Goal: Transaction & Acquisition: Download file/media

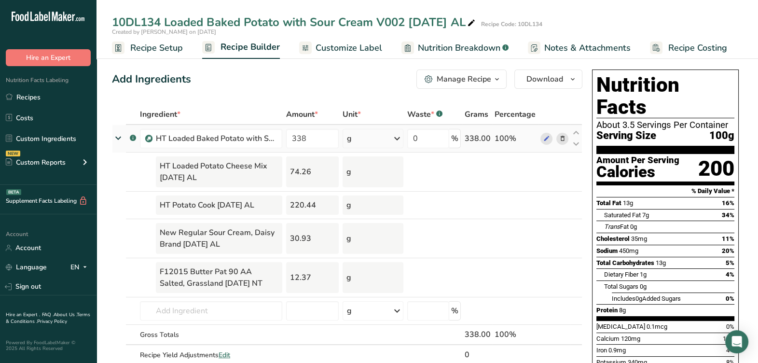
click at [114, 136] on icon at bounding box center [118, 138] width 17 height 12
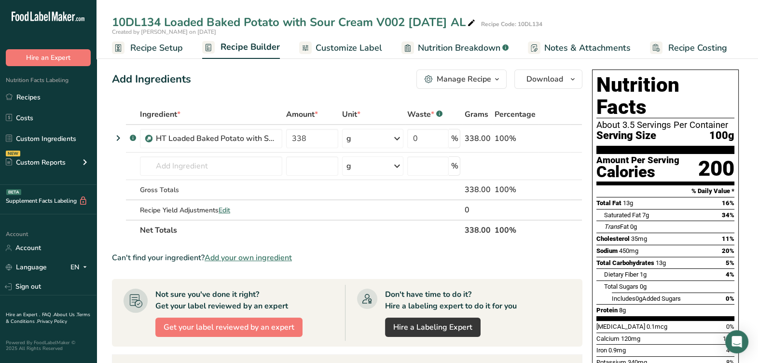
click at [170, 51] on span "Recipe Setup" at bounding box center [156, 48] width 53 height 13
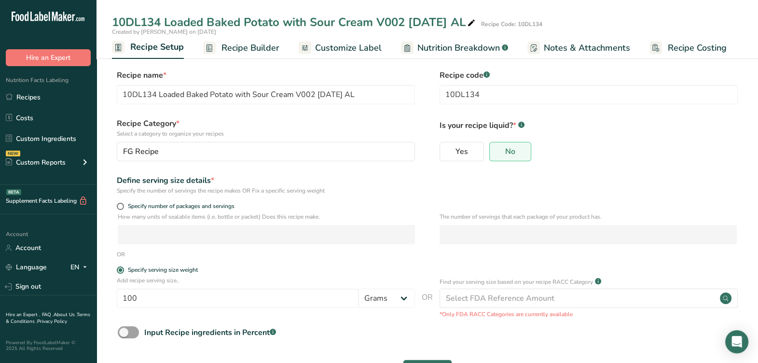
click at [232, 48] on span "Recipe Builder" at bounding box center [251, 48] width 58 height 13
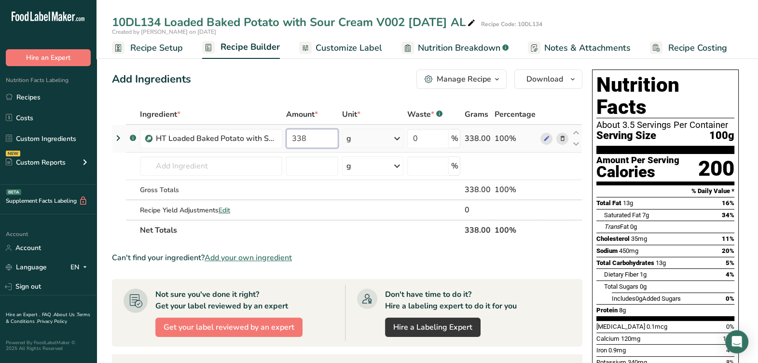
drag, startPoint x: 313, startPoint y: 140, endPoint x: 285, endPoint y: 147, distance: 29.4
click at [285, 147] on td "338" at bounding box center [312, 139] width 56 height 28
type input "298"
click at [350, 239] on section "Ingredient * Amount * Unit * Waste * .a-a{fill:#347362;}.b-a{fill:#fff;} Grams …" at bounding box center [347, 340] width 471 height 473
drag, startPoint x: 321, startPoint y: 140, endPoint x: 298, endPoint y: 146, distance: 23.4
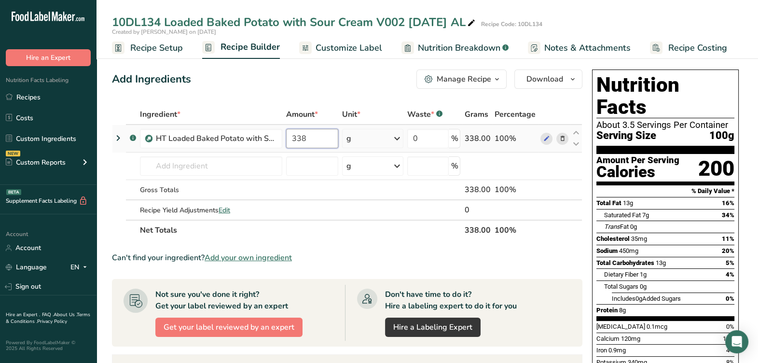
click at [298, 146] on input "338" at bounding box center [312, 138] width 52 height 19
type input "3"
type input "298"
click at [412, 265] on section "Ingredient * Amount * Unit * Waste * .a-a{fill:#347362;}.b-a{fill:#fff;} Grams …" at bounding box center [347, 340] width 471 height 473
click at [148, 52] on span "Recipe Setup" at bounding box center [156, 48] width 53 height 13
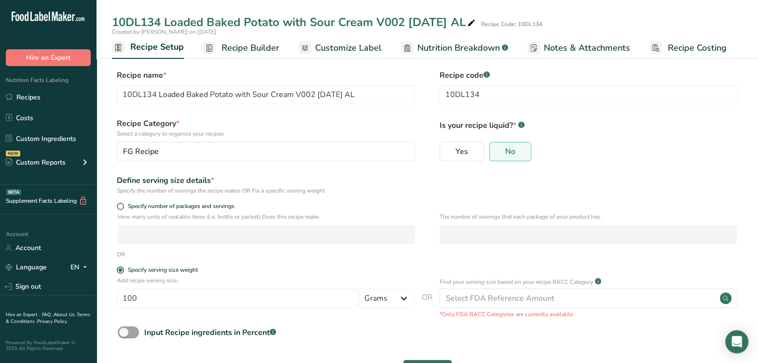
scroll to position [37, 0]
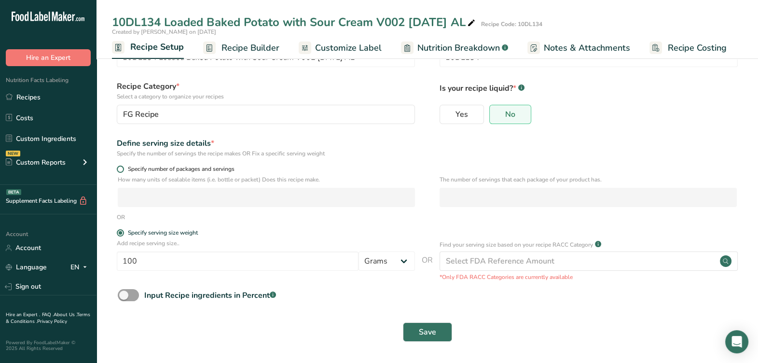
click at [162, 171] on span "Specify number of packages and servings" at bounding box center [179, 169] width 111 height 7
click at [123, 171] on input "Specify number of packages and servings" at bounding box center [120, 169] width 6 height 6
radio input "true"
radio input "false"
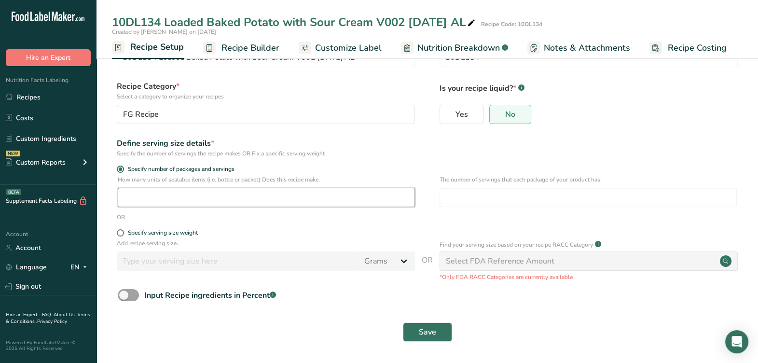
click at [176, 205] on input "number" at bounding box center [266, 197] width 297 height 19
type input "1"
click at [481, 196] on input "number" at bounding box center [588, 197] width 297 height 19
type input "2"
click at [449, 334] on button "Save" at bounding box center [427, 331] width 49 height 19
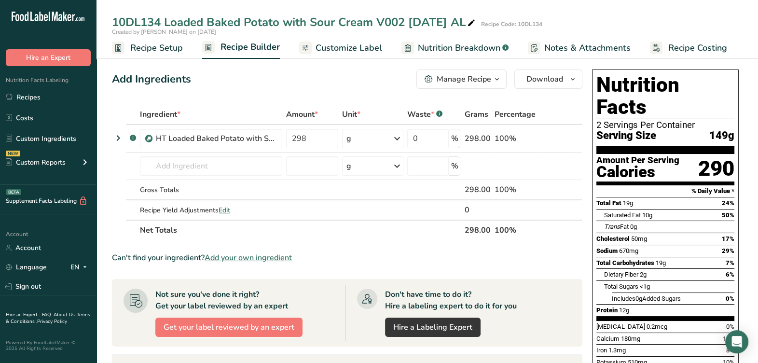
click at [476, 81] on div "Manage Recipe" at bounding box center [464, 79] width 55 height 12
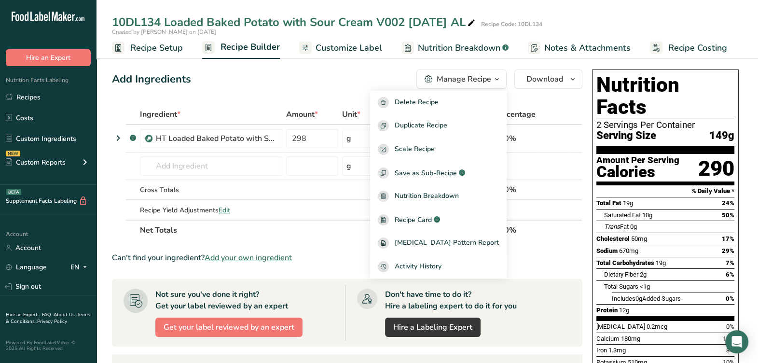
click at [333, 41] on link "Customize Label" at bounding box center [340, 48] width 83 height 22
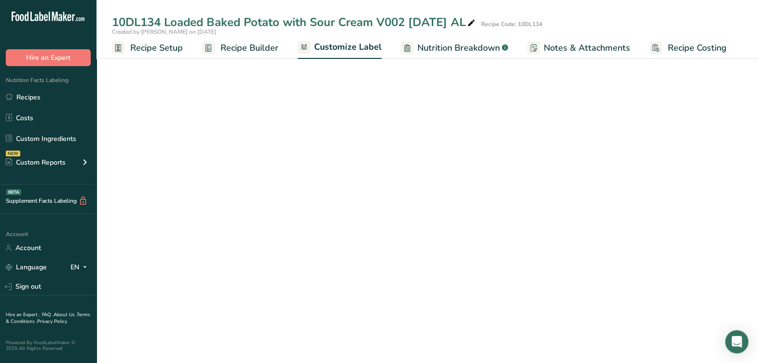
click at [333, 44] on span "Customize Label" at bounding box center [348, 47] width 68 height 13
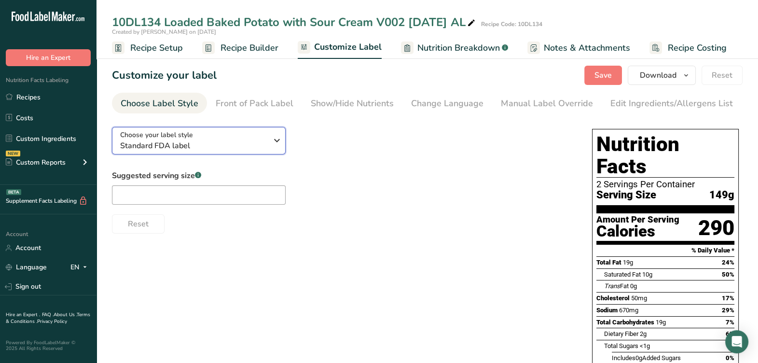
click at [264, 145] on span "Standard FDA label" at bounding box center [193, 146] width 147 height 12
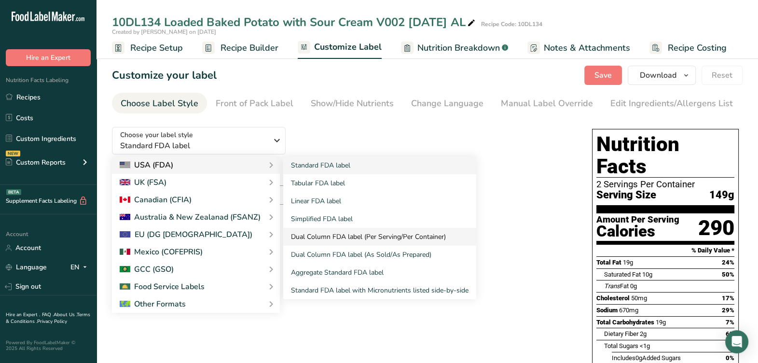
click at [330, 235] on link "Dual Column FDA label (Per Serving/Per Container)" at bounding box center [379, 237] width 193 height 18
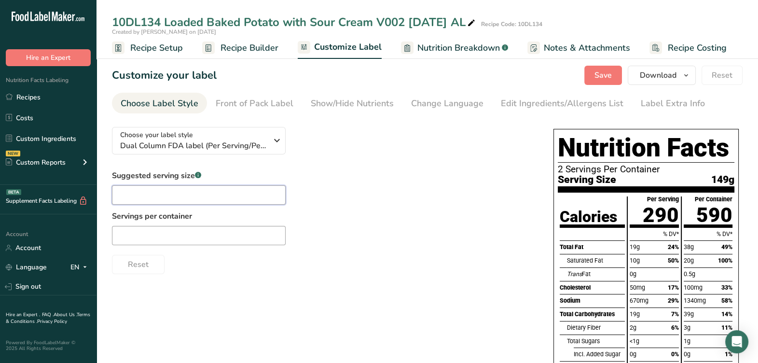
click at [258, 192] on input "text" at bounding box center [199, 194] width 174 height 19
type input "1/2 potato"
click at [233, 239] on input "text" at bounding box center [199, 235] width 174 height 19
type input "2"
click at [317, 201] on div "Suggested serving size .a-a{fill:#347362;}.b-a{fill:#fff;} 1/2 potato Servings …" at bounding box center [323, 222] width 422 height 104
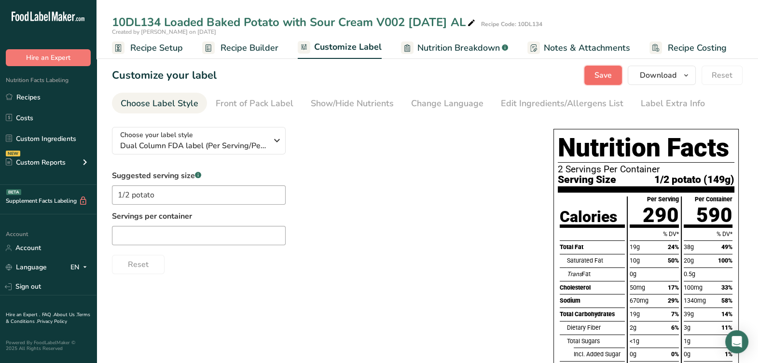
click at [597, 69] on button "Save" at bounding box center [604, 75] width 38 height 19
click at [221, 48] on span "Recipe Builder" at bounding box center [250, 48] width 58 height 13
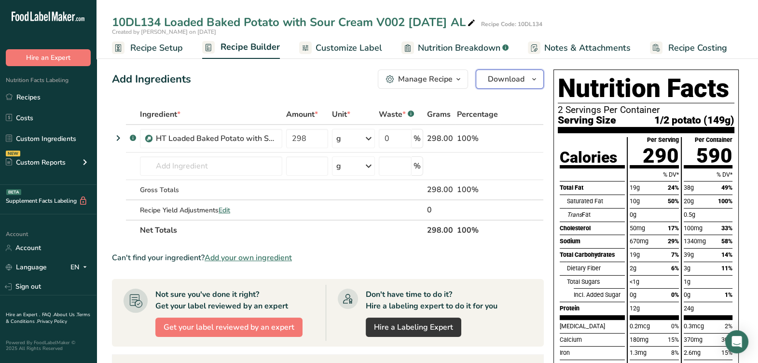
click at [509, 79] on span "Download" at bounding box center [506, 79] width 37 height 12
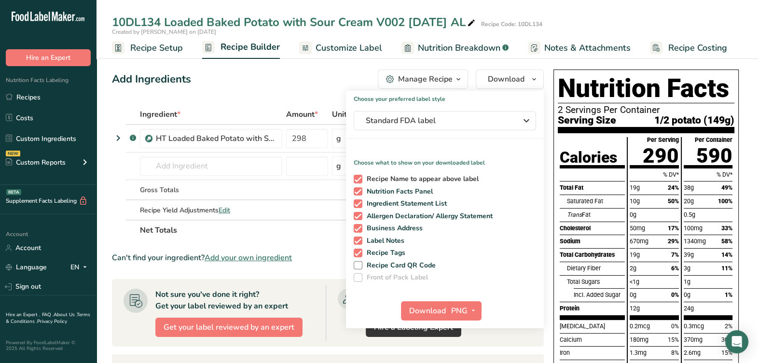
click at [355, 180] on span at bounding box center [358, 179] width 9 height 9
click at [355, 180] on input "Recipe Name to appear above label" at bounding box center [357, 179] width 6 height 6
checkbox input "false"
drag, startPoint x: 360, startPoint y: 205, endPoint x: 350, endPoint y: 224, distance: 21.8
click at [359, 203] on span at bounding box center [358, 203] width 9 height 9
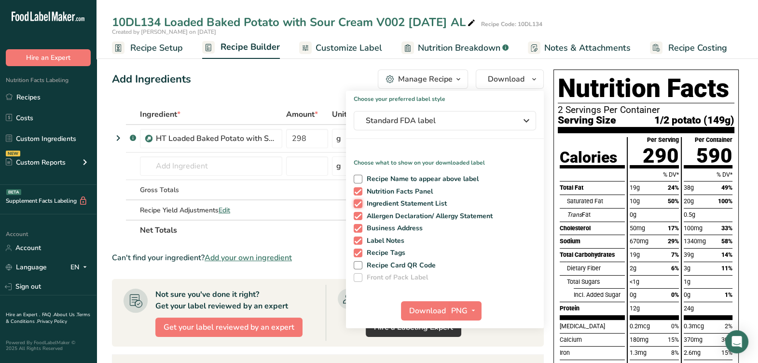
click at [359, 203] on input "Ingredient Statement List" at bounding box center [357, 203] width 6 height 6
checkbox input "false"
click at [355, 212] on span at bounding box center [358, 216] width 9 height 9
click at [355, 213] on input "Allergen Declaration/ Allergy Statement" at bounding box center [357, 216] width 6 height 6
checkbox input "false"
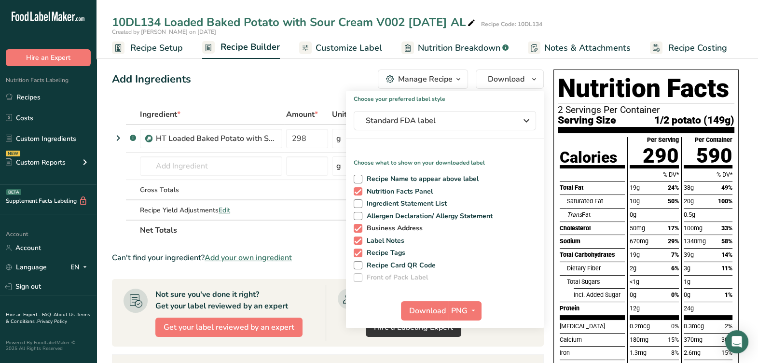
click at [357, 227] on span at bounding box center [358, 228] width 9 height 9
click at [357, 227] on input "Business Address" at bounding box center [357, 228] width 6 height 6
checkbox input "false"
click at [363, 237] on span "Label Notes" at bounding box center [384, 241] width 42 height 9
click at [360, 238] on input "Label Notes" at bounding box center [357, 241] width 6 height 6
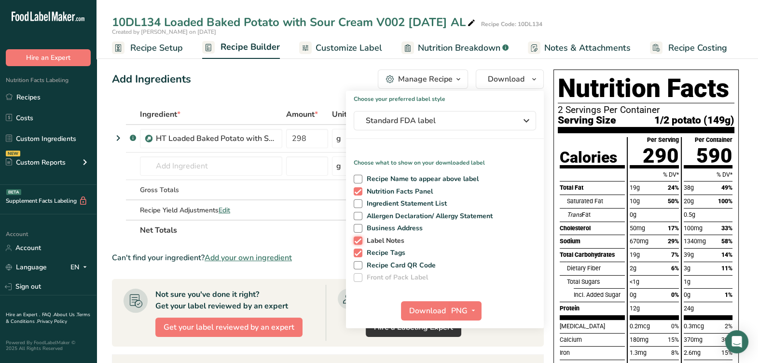
checkbox input "false"
click at [357, 255] on span at bounding box center [358, 253] width 9 height 9
click at [357, 255] on input "Recipe Tags" at bounding box center [357, 253] width 6 height 6
checkbox input "false"
click at [428, 309] on span "Download" at bounding box center [427, 311] width 37 height 12
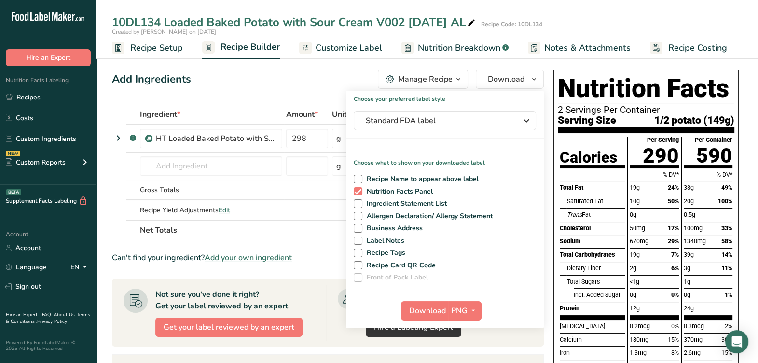
click at [351, 70] on div "Add Ingredients Manage Recipe Delete Recipe Duplicate Recipe Scale Recipe Save …" at bounding box center [328, 79] width 432 height 19
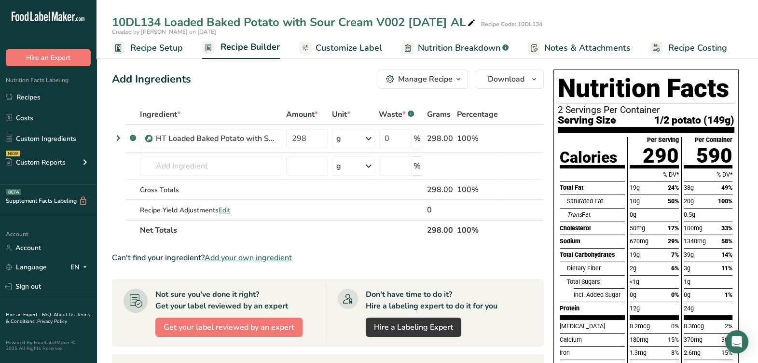
click at [447, 82] on div "Manage Recipe" at bounding box center [425, 79] width 55 height 12
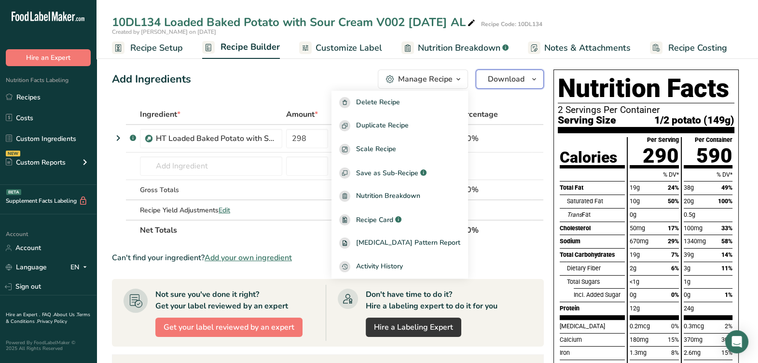
click at [502, 85] on button "Download" at bounding box center [510, 79] width 68 height 19
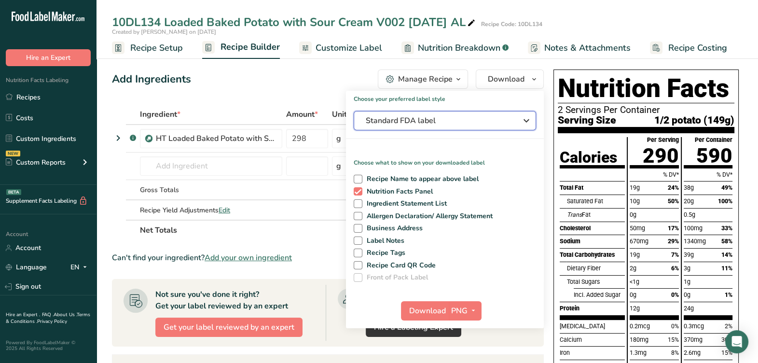
click at [456, 120] on span "Standard FDA label" at bounding box center [438, 121] width 145 height 12
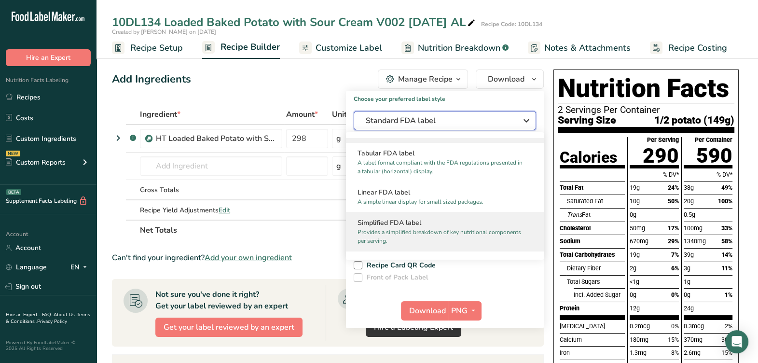
scroll to position [60, 0]
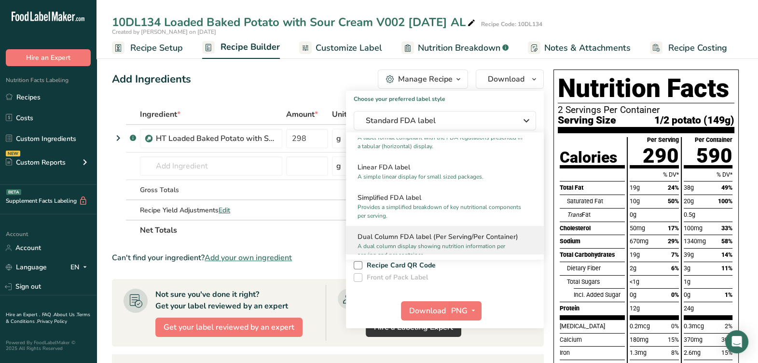
click at [433, 237] on h2 "Dual Column FDA label (Per Serving/Per Container)" at bounding box center [445, 237] width 175 height 10
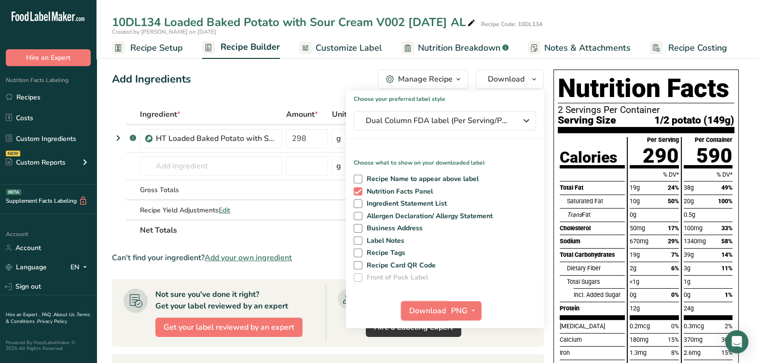
click at [424, 308] on span "Download" at bounding box center [427, 311] width 37 height 12
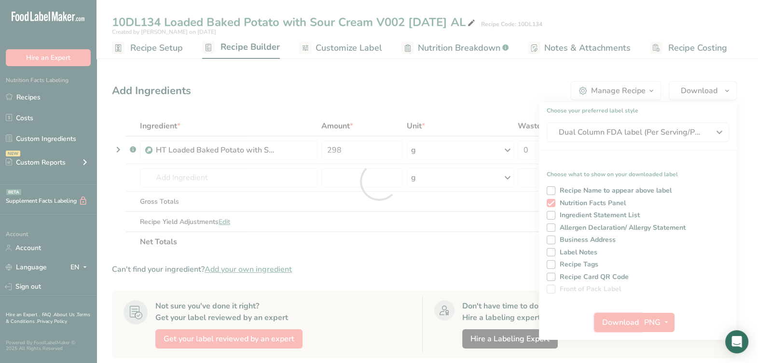
scroll to position [0, 0]
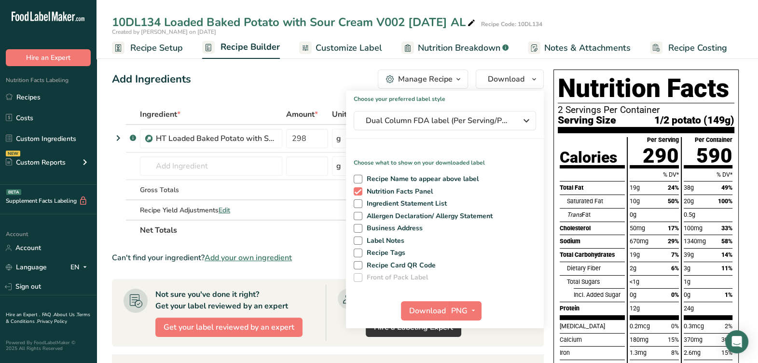
click at [265, 77] on div "Add Ingredients Manage Recipe Delete Recipe Duplicate Recipe Scale Recipe Save …" at bounding box center [328, 79] width 432 height 19
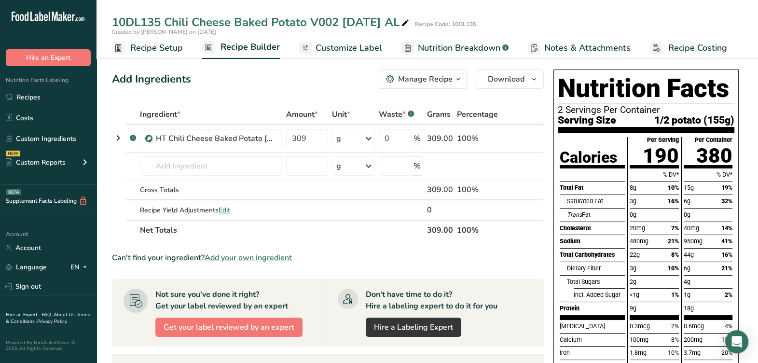
click at [143, 47] on span "Recipe Setup" at bounding box center [156, 48] width 53 height 13
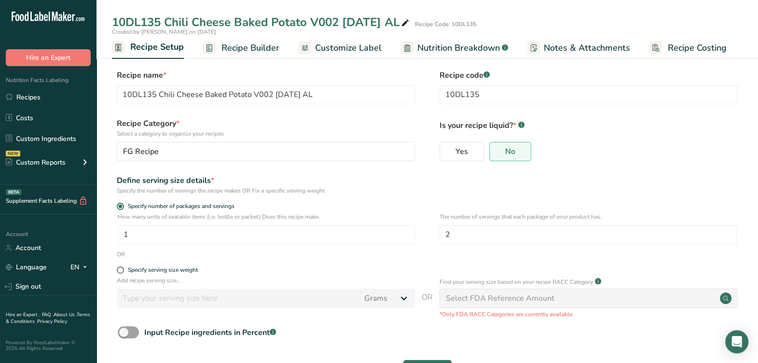
click at [246, 47] on span "Recipe Builder" at bounding box center [251, 48] width 58 height 13
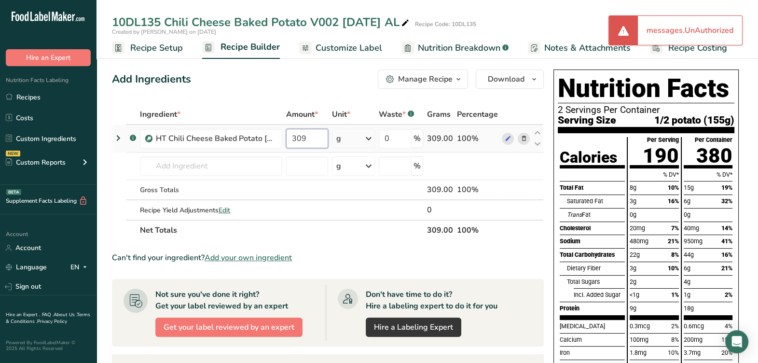
click at [313, 145] on input "309" at bounding box center [307, 138] width 42 height 19
type input "326"
click at [331, 243] on section "Ingredient * Amount * Unit * Waste * .a-a{fill:#347362;}.b-a{fill:#fff;} Grams …" at bounding box center [328, 340] width 432 height 473
click at [311, 145] on input "309" at bounding box center [307, 138] width 42 height 19
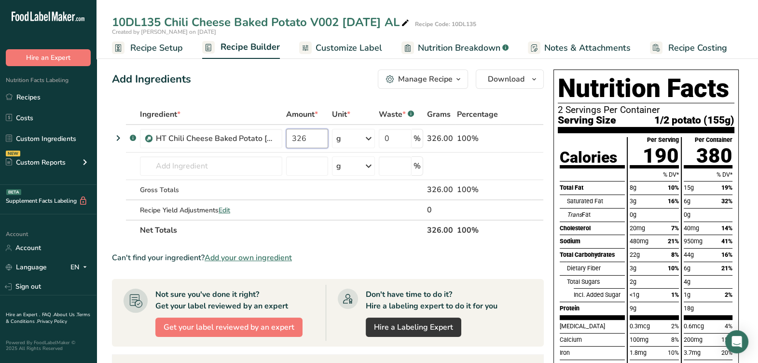
type input "326"
click at [322, 239] on section "Ingredient * Amount * Unit * Waste * .a-a{fill:#347362;}.b-a{fill:#fff;} Grams …" at bounding box center [328, 340] width 432 height 473
click at [446, 76] on div "Manage Recipe" at bounding box center [425, 79] width 55 height 12
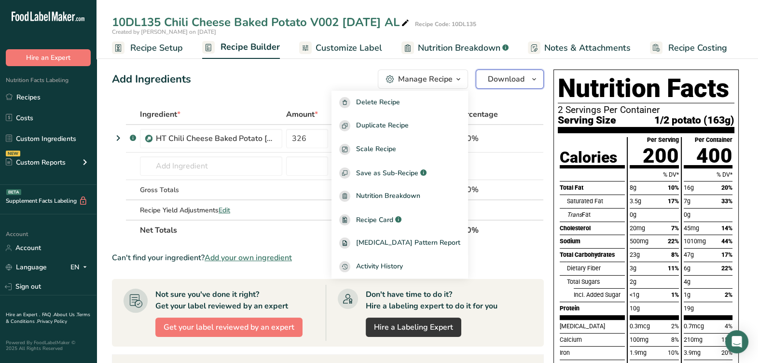
click at [507, 76] on span "Download" at bounding box center [506, 79] width 37 height 12
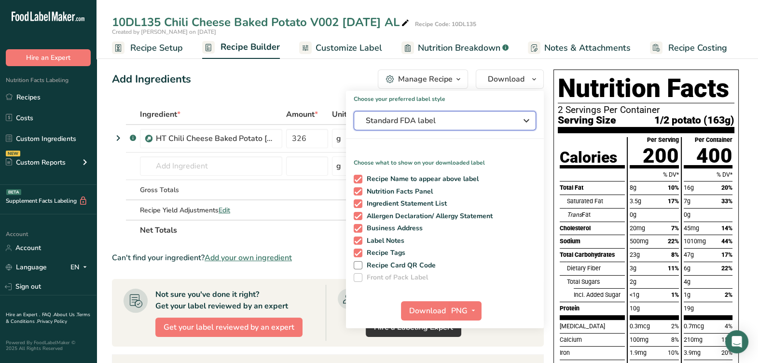
click at [425, 121] on span "Standard FDA label" at bounding box center [438, 121] width 145 height 12
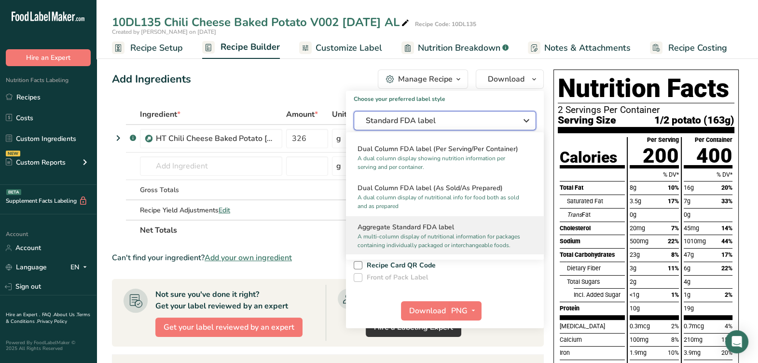
scroll to position [120, 0]
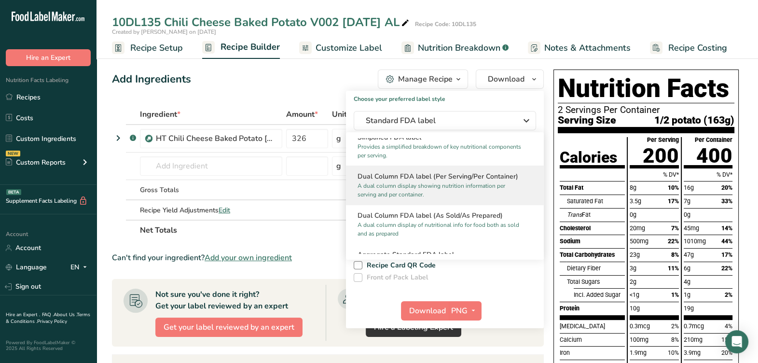
click at [422, 193] on p "A dual column display showing nutrition information per serving and per contain…" at bounding box center [441, 190] width 166 height 17
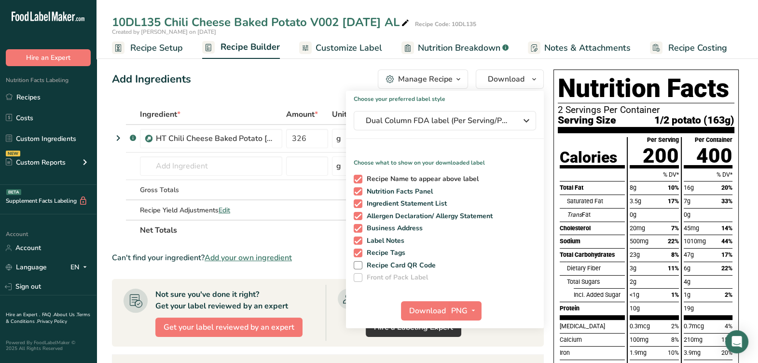
click at [361, 176] on span at bounding box center [358, 179] width 9 height 9
click at [360, 176] on input "Recipe Name to appear above label" at bounding box center [357, 179] width 6 height 6
checkbox input "false"
click at [360, 203] on span at bounding box center [358, 203] width 9 height 9
click at [360, 203] on input "Ingredient Statement List" at bounding box center [357, 203] width 6 height 6
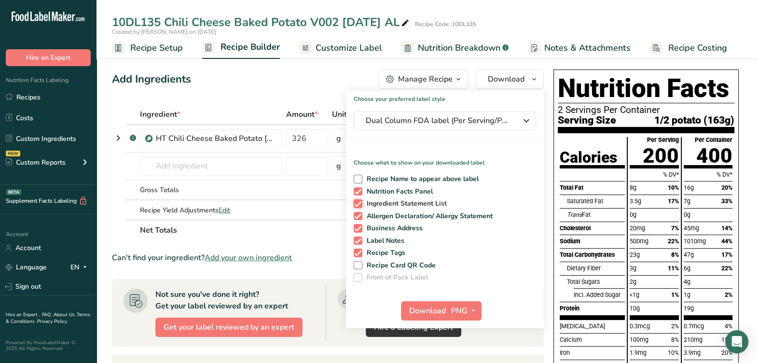
checkbox input "false"
click at [359, 216] on span at bounding box center [358, 216] width 9 height 9
click at [359, 216] on input "Allergen Declaration/ Allergy Statement" at bounding box center [357, 216] width 6 height 6
checkbox input "false"
click at [358, 229] on span at bounding box center [358, 228] width 9 height 9
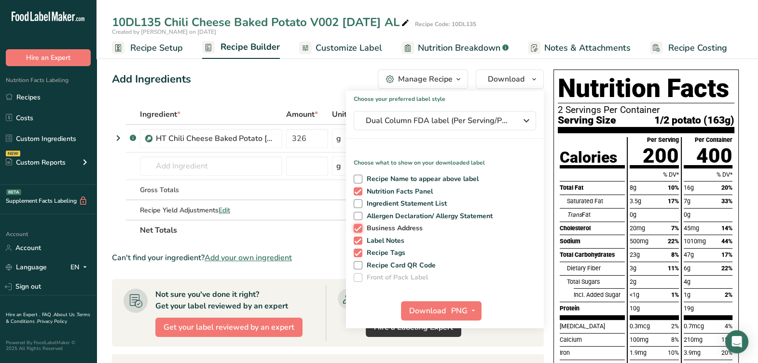
click at [358, 229] on input "Business Address" at bounding box center [357, 228] width 6 height 6
checkbox input "false"
click at [362, 242] on label "Label Notes" at bounding box center [443, 241] width 179 height 9
click at [360, 242] on input "Label Notes" at bounding box center [357, 241] width 6 height 6
checkbox input "false"
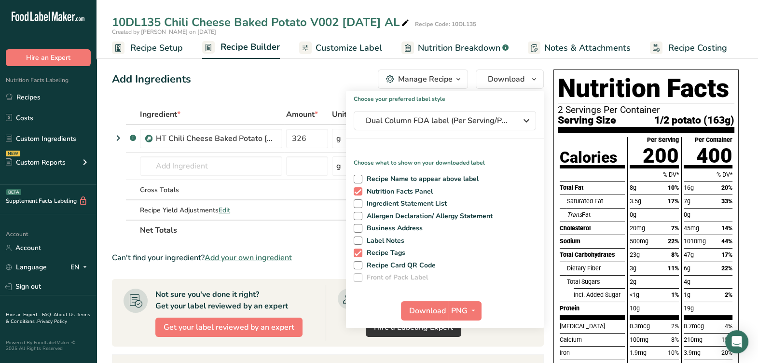
drag, startPoint x: 358, startPoint y: 257, endPoint x: 372, endPoint y: 275, distance: 22.7
click at [358, 256] on span at bounding box center [358, 253] width 9 height 9
click at [358, 256] on input "Recipe Tags" at bounding box center [357, 253] width 6 height 6
checkbox input "false"
click at [413, 313] on span "Download" at bounding box center [427, 311] width 37 height 12
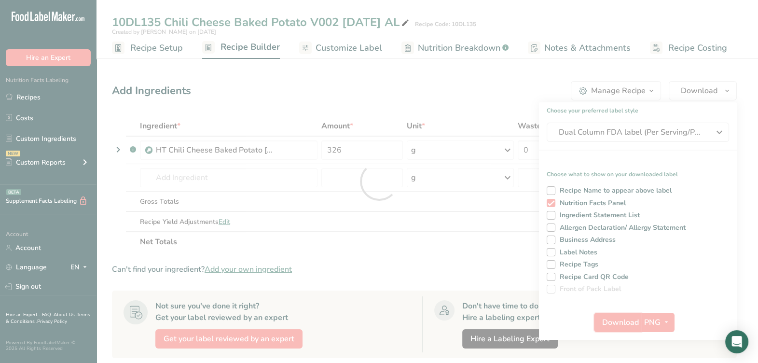
scroll to position [0, 0]
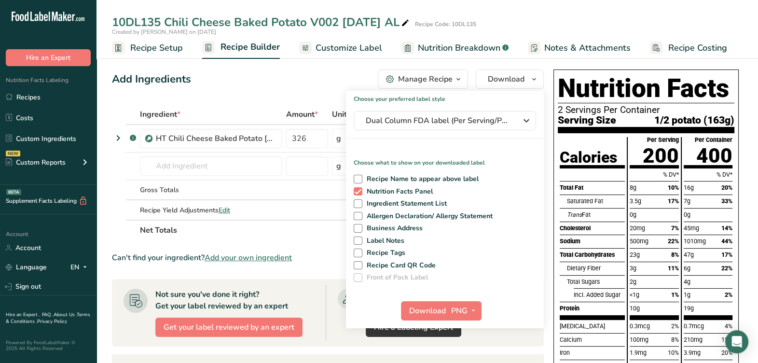
click at [257, 92] on div "Add Ingredients Manage Recipe Delete Recipe Duplicate Recipe Scale Recipe Save …" at bounding box center [331, 355] width 438 height 579
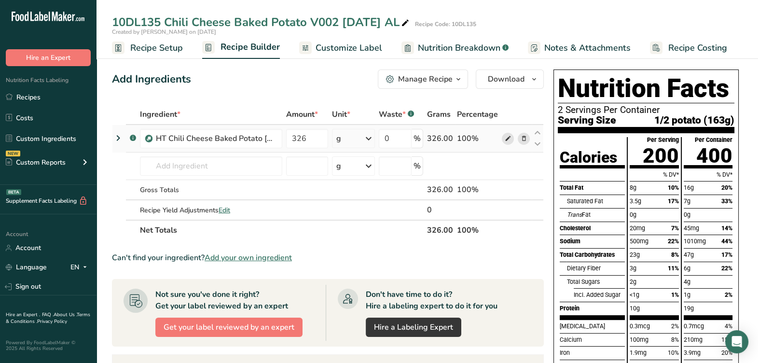
click at [507, 140] on icon at bounding box center [507, 139] width 7 height 10
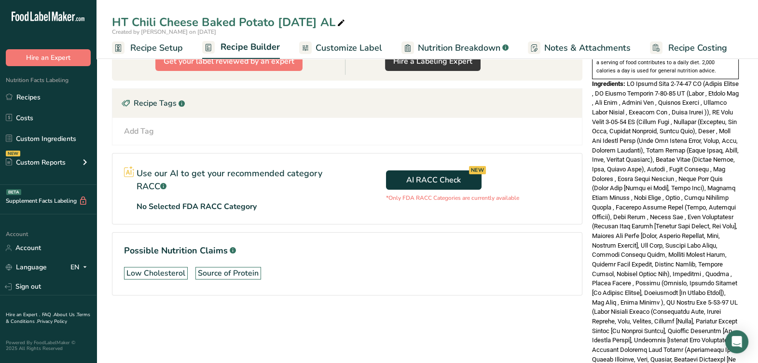
scroll to position [351, 0]
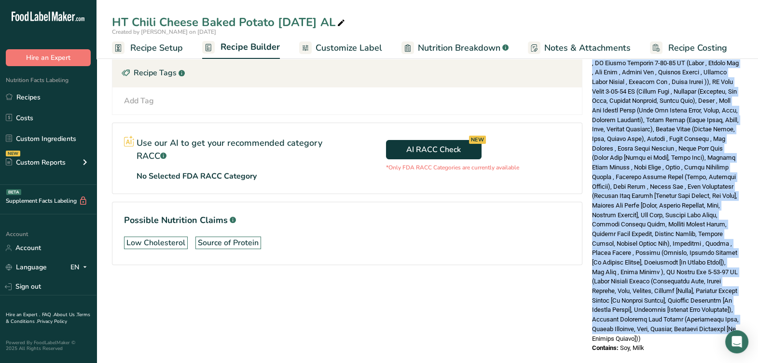
drag, startPoint x: 628, startPoint y: 140, endPoint x: 732, endPoint y: 318, distance: 206.0
click at [732, 318] on div "Ingredients:" at bounding box center [665, 196] width 147 height 294
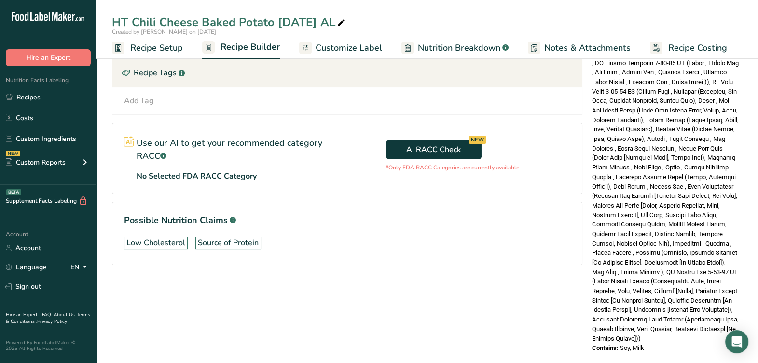
drag, startPoint x: 732, startPoint y: 318, endPoint x: 675, endPoint y: 322, distance: 56.6
click at [680, 322] on div "Ingredients:" at bounding box center [665, 196] width 147 height 294
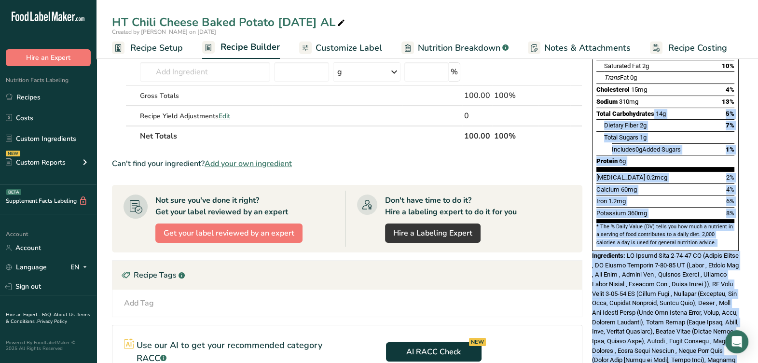
scroll to position [110, 0]
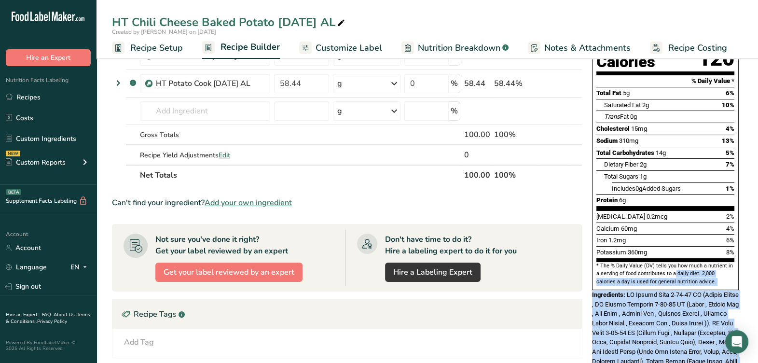
drag, startPoint x: 647, startPoint y: 320, endPoint x: 654, endPoint y: 251, distance: 69.4
click at [654, 251] on div "Nutrition Facts 1 Serving Per Container Serving Size 100g Amount Per Serving Ca…" at bounding box center [665, 277] width 154 height 643
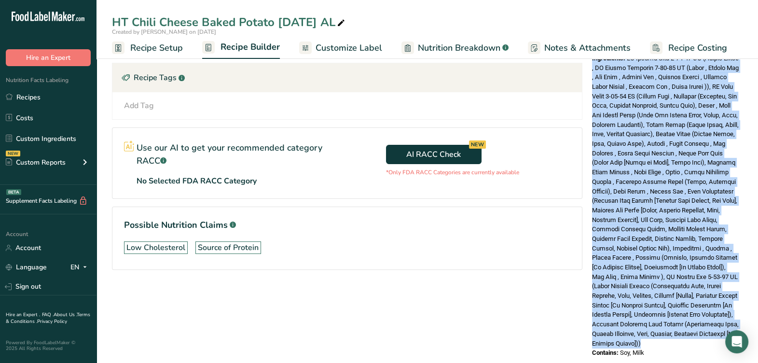
scroll to position [351, 0]
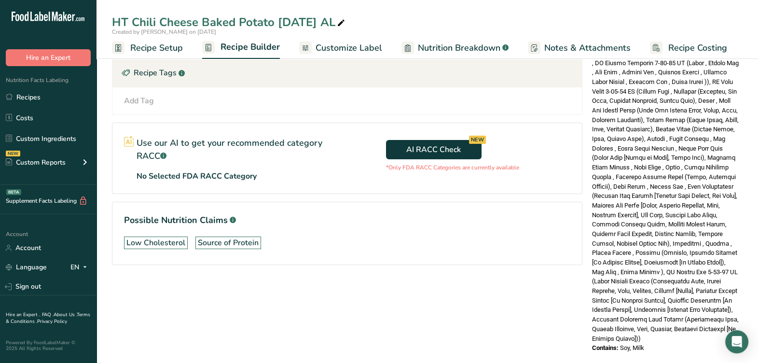
click at [547, 202] on section "Possible Nutrition Claims .a-a{fill:#347362;}.b-a{fill:#fff;} Low Cholesterol S…" at bounding box center [347, 233] width 471 height 63
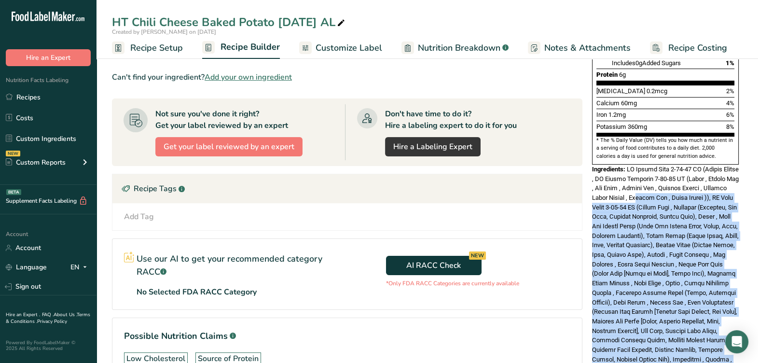
scroll to position [231, 0]
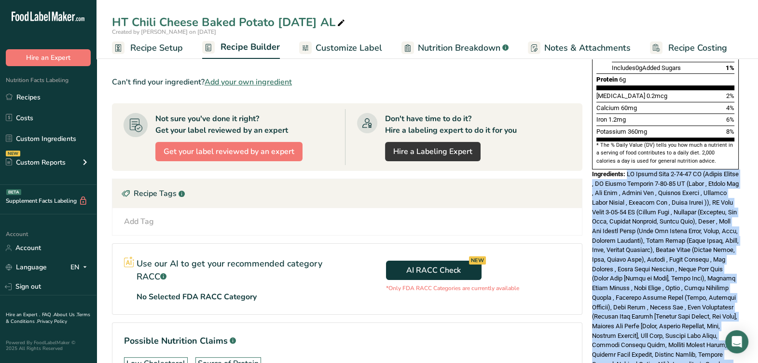
drag, startPoint x: 658, startPoint y: 325, endPoint x: 629, endPoint y: 149, distance: 179.0
click at [629, 169] on div "Ingredients:" at bounding box center [665, 316] width 147 height 294
copy span "HT Potato Cook 8-12-25 AL (Russet Potato , HT Potato Marinade 8-12-25 AL (Water…"
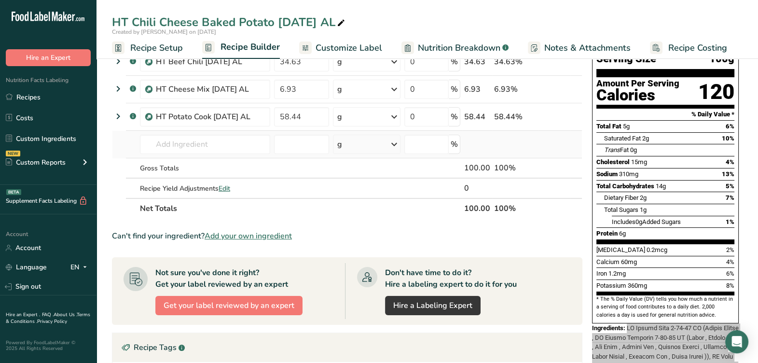
scroll to position [0, 0]
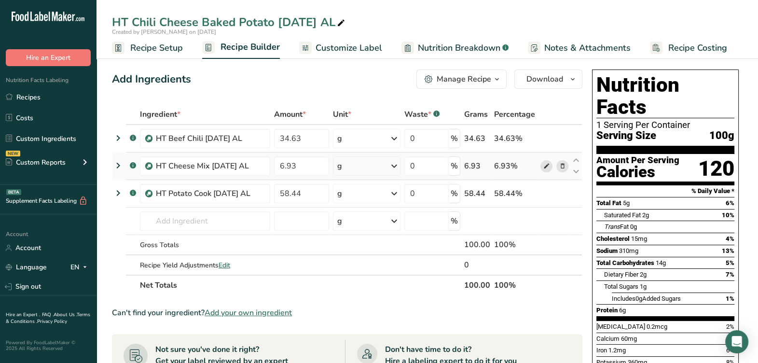
click at [545, 168] on icon at bounding box center [546, 166] width 7 height 10
click at [545, 139] on icon at bounding box center [546, 139] width 7 height 10
click at [547, 136] on icon at bounding box center [546, 139] width 7 height 10
click at [312, 138] on input "34.63" at bounding box center [301, 138] width 55 height 19
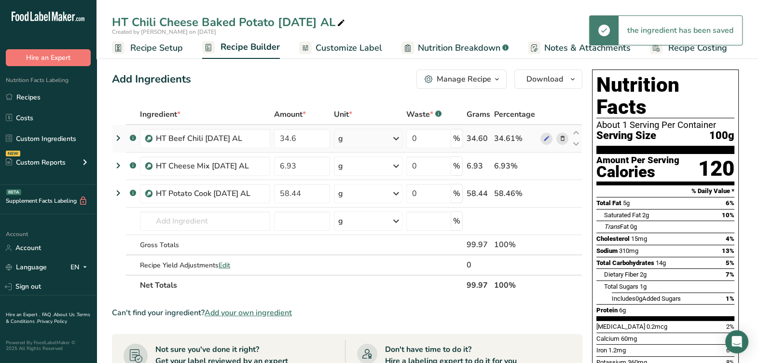
click at [308, 148] on div "Ingredient * Amount * Unit * Waste * .a-a{fill:#347362;}.b-a{fill:#fff;} Grams …" at bounding box center [347, 199] width 471 height 191
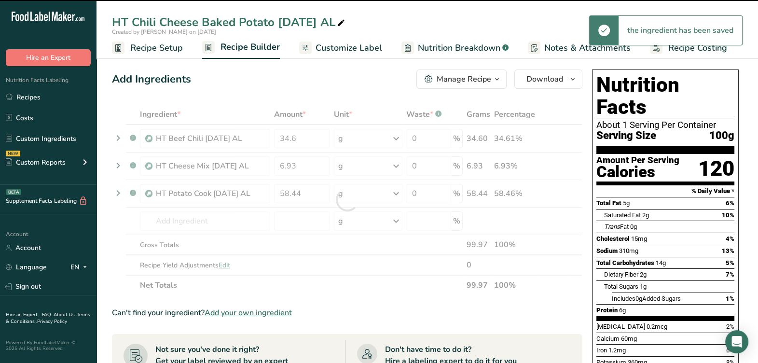
click at [308, 139] on div at bounding box center [347, 199] width 471 height 191
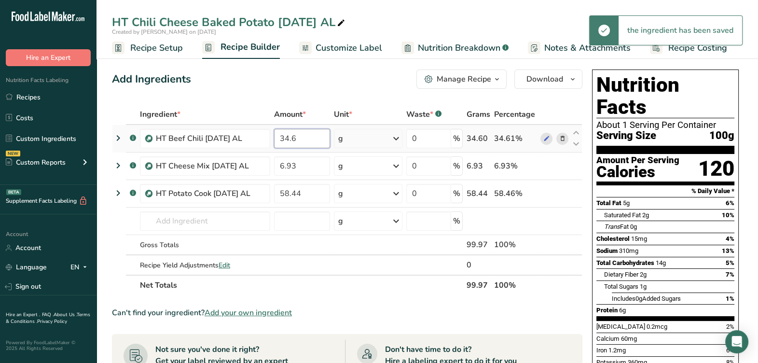
click at [308, 140] on input "34.6" at bounding box center [302, 138] width 56 height 19
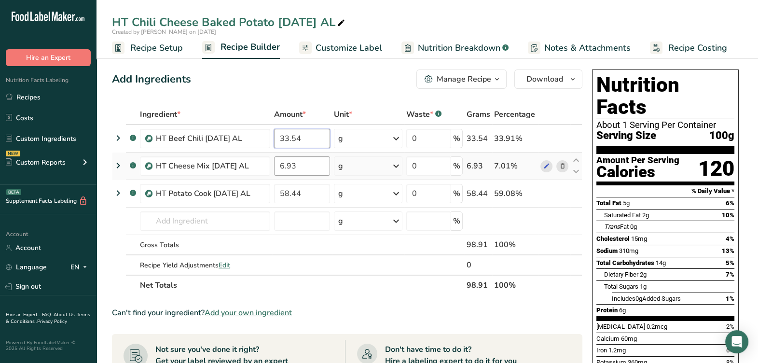
type input "33.54"
click at [312, 164] on div "Ingredient * Amount * Unit * Waste * .a-a{fill:#347362;}.b-a{fill:#fff;} Grams …" at bounding box center [347, 199] width 471 height 191
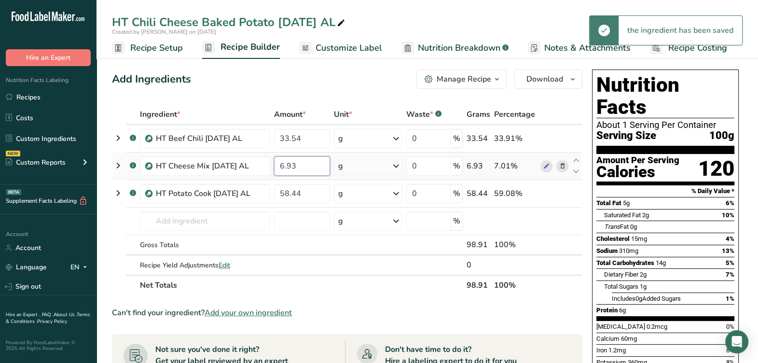
click at [311, 165] on input "6.93" at bounding box center [302, 165] width 56 height 19
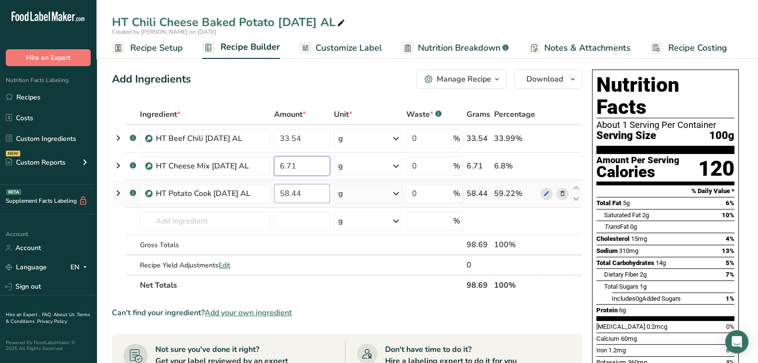
type input "6.71"
click at [321, 191] on div "Ingredient * Amount * Unit * Waste * .a-a{fill:#347362;}.b-a{fill:#fff;} Grams …" at bounding box center [347, 199] width 471 height 191
type input "59.75"
click at [357, 326] on section "Ingredient * Amount * Unit * Waste * .a-a{fill:#347362;}.b-a{fill:#fff;} Grams …" at bounding box center [347, 368] width 471 height 528
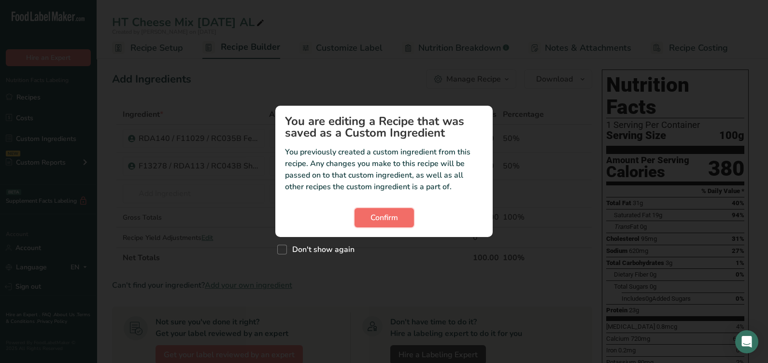
click at [374, 217] on span "Confirm" at bounding box center [384, 218] width 28 height 12
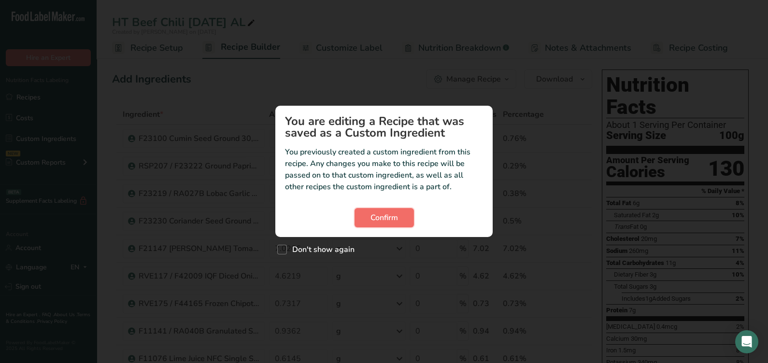
click at [397, 211] on button "Confirm" at bounding box center [383, 217] width 59 height 19
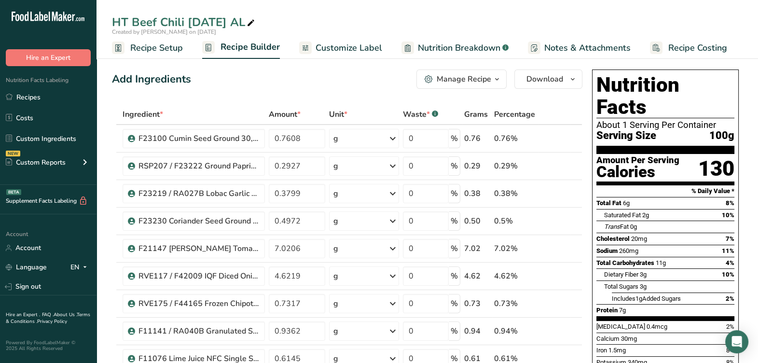
click at [172, 42] on span "Recipe Setup" at bounding box center [156, 48] width 53 height 13
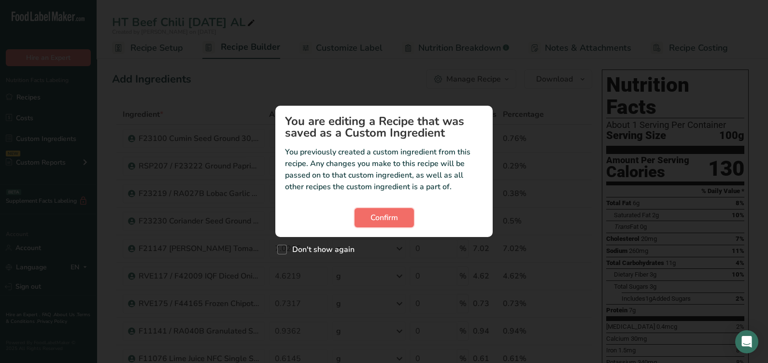
click at [366, 215] on button "Confirm" at bounding box center [383, 217] width 59 height 19
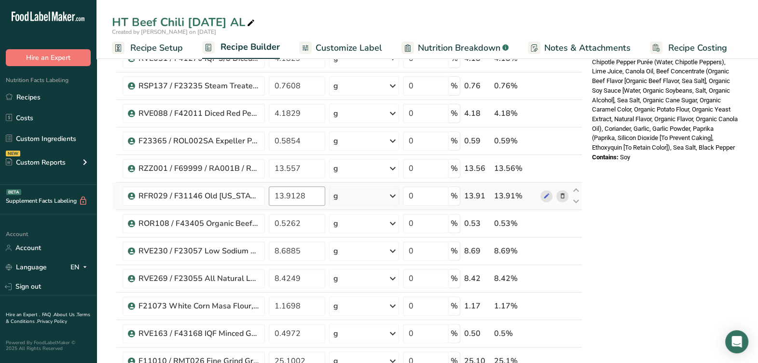
scroll to position [482, 0]
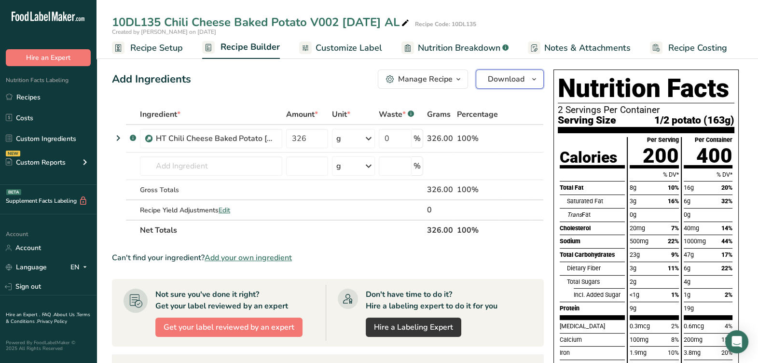
click at [505, 76] on span "Download" at bounding box center [506, 79] width 37 height 12
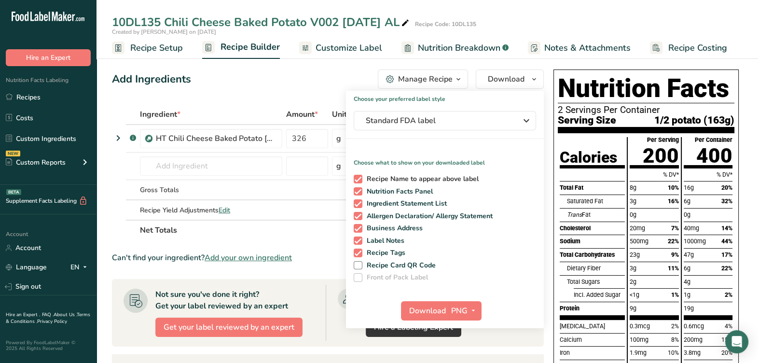
click at [360, 180] on span at bounding box center [358, 179] width 9 height 9
click at [360, 180] on input "Recipe Name to appear above label" at bounding box center [357, 179] width 6 height 6
checkbox input "false"
drag, startPoint x: 359, startPoint y: 206, endPoint x: 358, endPoint y: 213, distance: 7.3
click at [358, 206] on span at bounding box center [358, 203] width 9 height 9
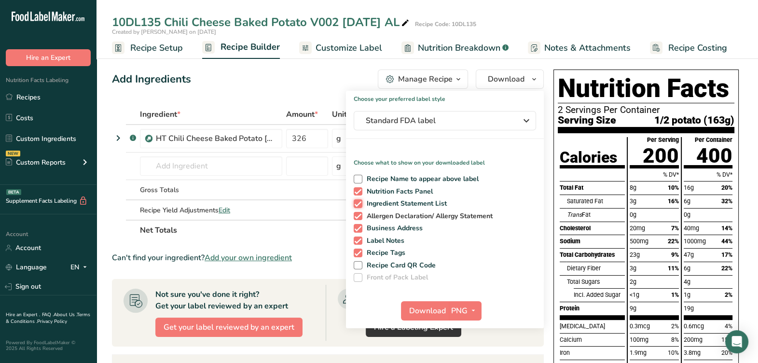
click at [358, 206] on input "Ingredient Statement List" at bounding box center [357, 203] width 6 height 6
checkbox input "false"
click at [359, 215] on span at bounding box center [358, 216] width 9 height 9
click at [359, 215] on input "Allergen Declaration/ Allergy Statement" at bounding box center [357, 216] width 6 height 6
checkbox input "false"
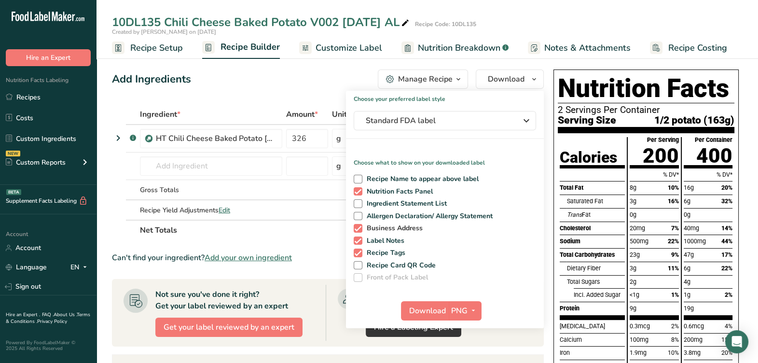
click at [356, 227] on span at bounding box center [358, 228] width 9 height 9
click at [356, 227] on input "Business Address" at bounding box center [357, 228] width 6 height 6
checkbox input "false"
drag, startPoint x: 357, startPoint y: 239, endPoint x: 358, endPoint y: 249, distance: 9.3
click at [357, 240] on span at bounding box center [358, 241] width 9 height 9
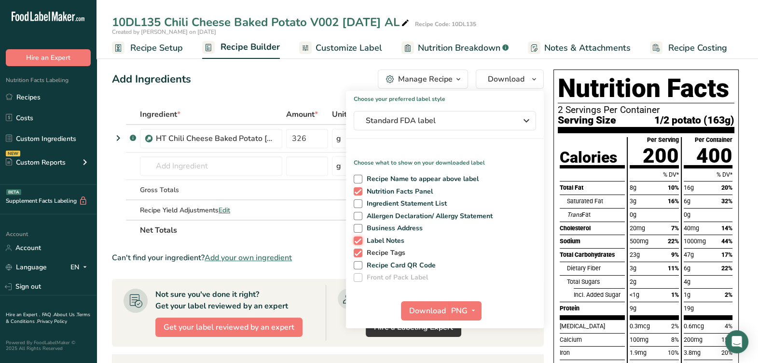
click at [357, 240] on input "Label Notes" at bounding box center [357, 241] width 6 height 6
checkbox input "false"
drag, startPoint x: 355, startPoint y: 253, endPoint x: 358, endPoint y: 247, distance: 7.4
click at [356, 251] on span at bounding box center [358, 253] width 9 height 9
click at [356, 251] on input "Recipe Tags" at bounding box center [357, 253] width 6 height 6
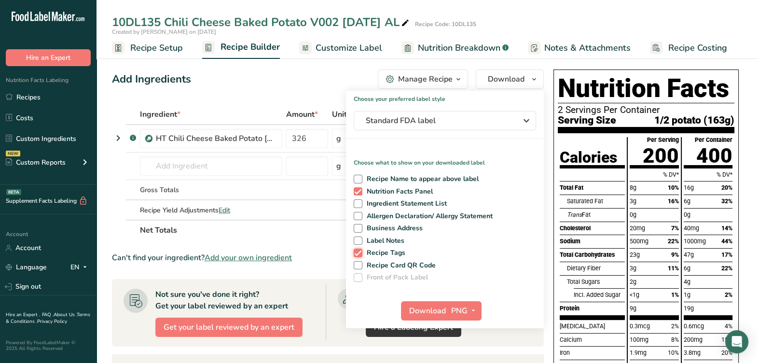
checkbox input "false"
click at [420, 122] on span "Standard FDA label" at bounding box center [438, 121] width 145 height 12
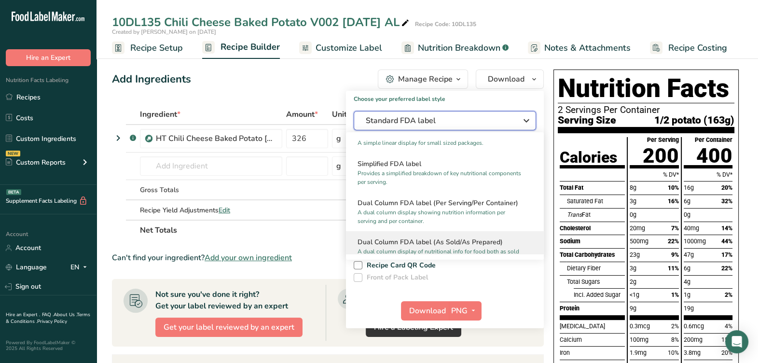
scroll to position [120, 0]
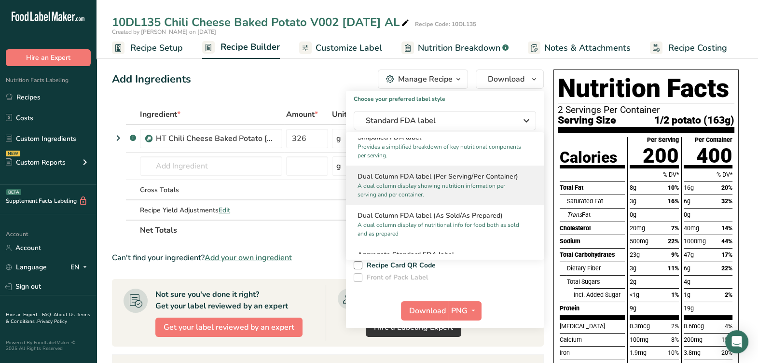
click at [438, 184] on p "A dual column display showing nutrition information per serving and per contain…" at bounding box center [441, 190] width 166 height 17
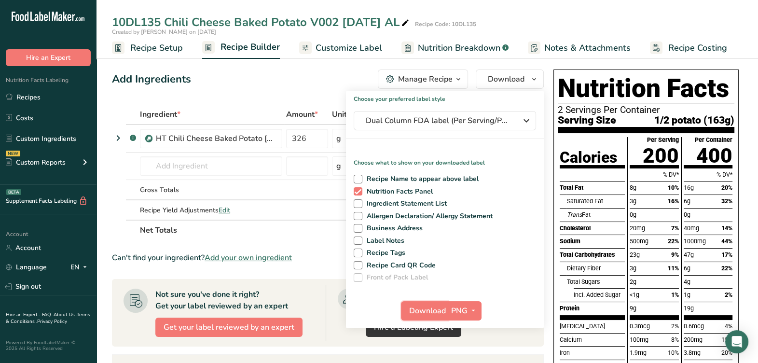
click at [425, 308] on span "Download" at bounding box center [427, 311] width 37 height 12
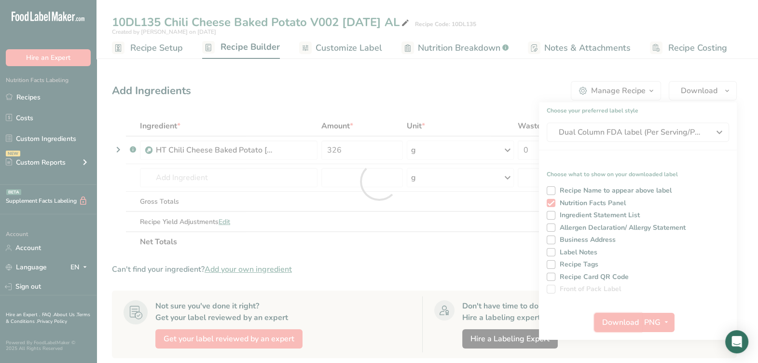
scroll to position [0, 0]
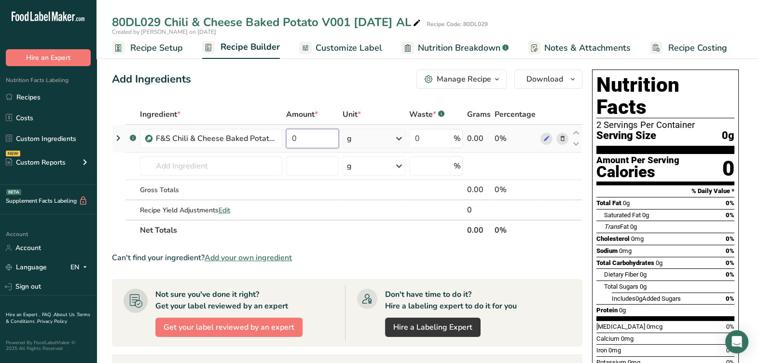
click at [323, 138] on input "0" at bounding box center [312, 138] width 53 height 19
type input "326"
click at [403, 272] on section "Ingredient * Amount * Unit * Waste * .a-a{fill:#347362;}.b-a{fill:#fff;} Grams …" at bounding box center [347, 340] width 471 height 473
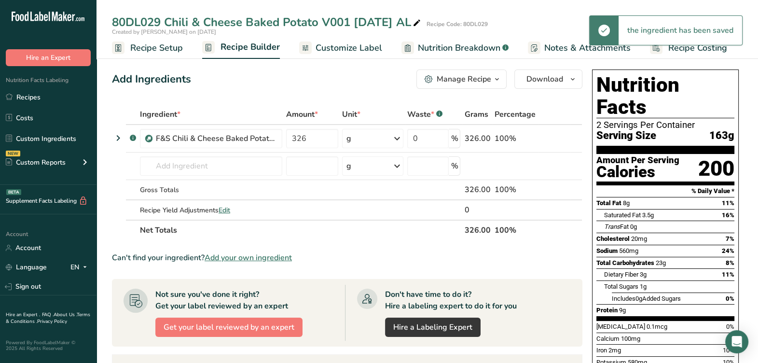
click at [170, 52] on span "Recipe Setup" at bounding box center [156, 48] width 53 height 13
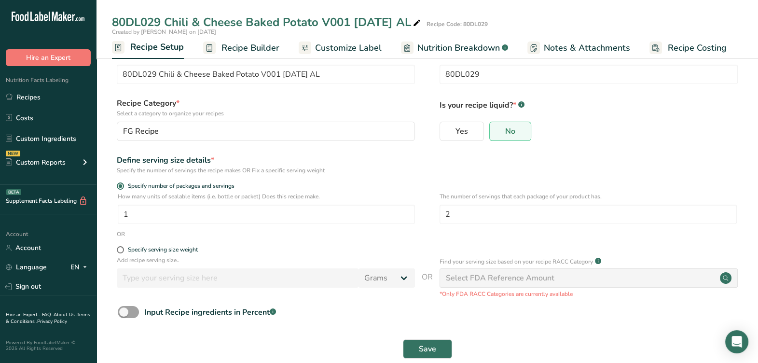
scroll to position [37, 0]
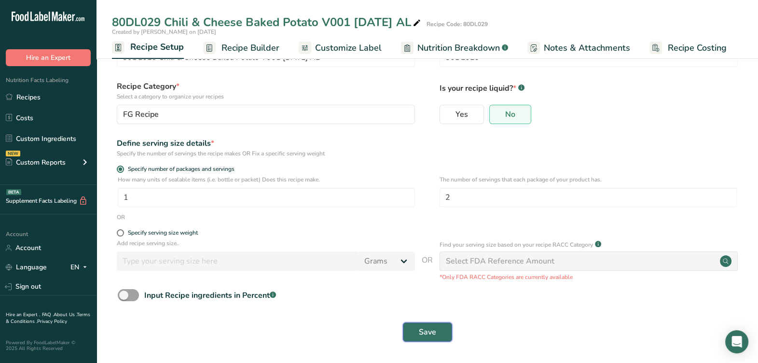
click at [416, 326] on button "Save" at bounding box center [427, 331] width 49 height 19
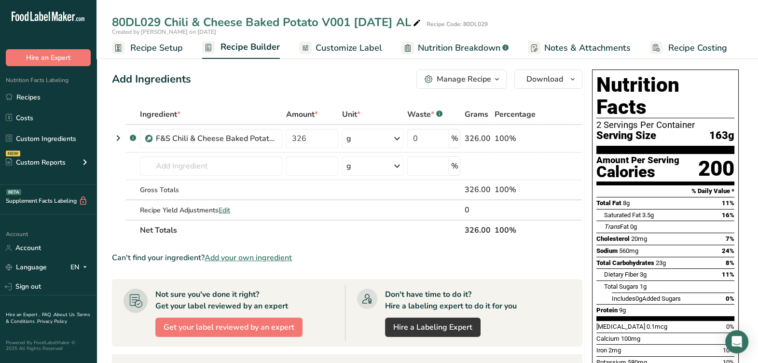
click at [338, 46] on span "Customize Label" at bounding box center [349, 48] width 67 height 13
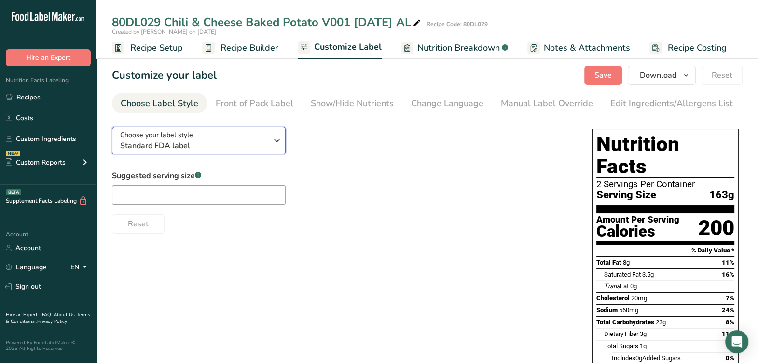
click at [252, 143] on span "Standard FDA label" at bounding box center [193, 146] width 147 height 12
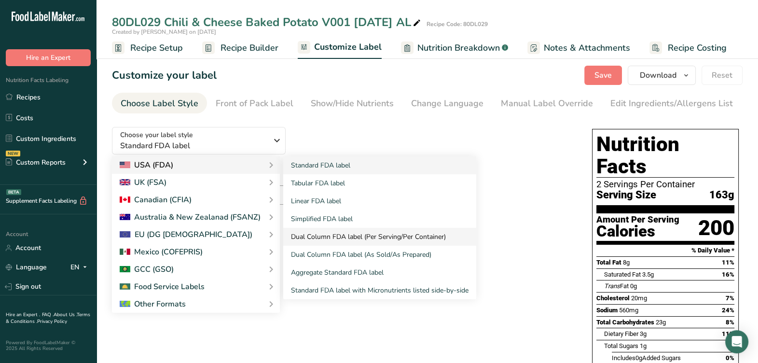
click at [335, 234] on link "Dual Column FDA label (Per Serving/Per Container)" at bounding box center [379, 237] width 193 height 18
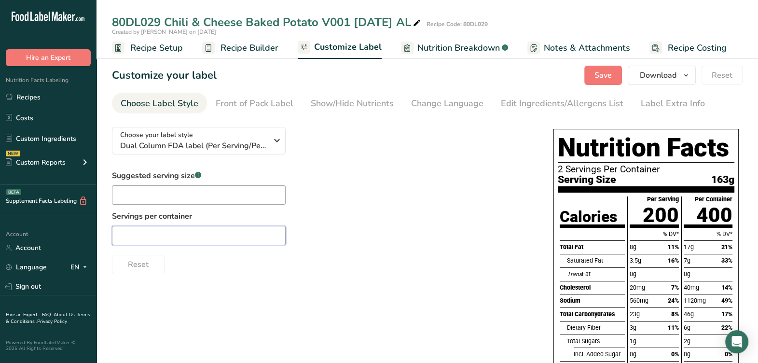
click at [195, 240] on input "text" at bounding box center [199, 235] width 174 height 19
click at [202, 188] on input "text" at bounding box center [199, 194] width 174 height 19
click at [361, 253] on div "Reset" at bounding box center [323, 262] width 422 height 23
click at [599, 77] on span "Save" at bounding box center [603, 76] width 17 height 12
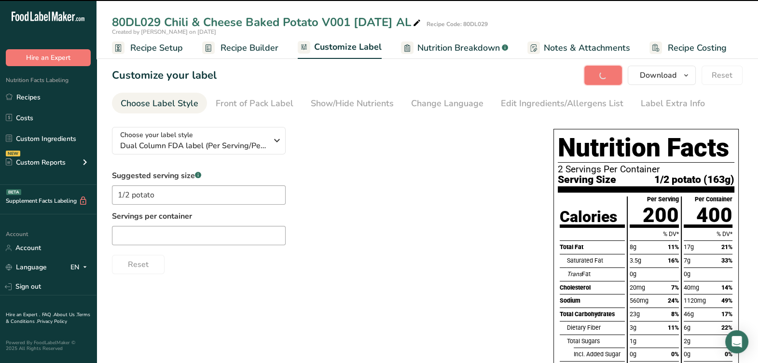
type input "1/2 potato"
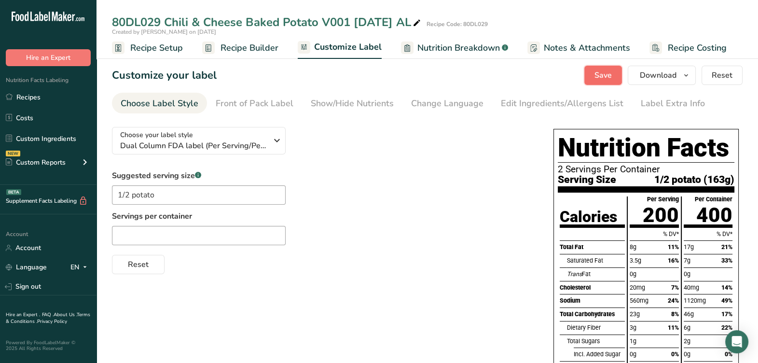
click at [609, 79] on span "Save" at bounding box center [603, 76] width 17 height 12
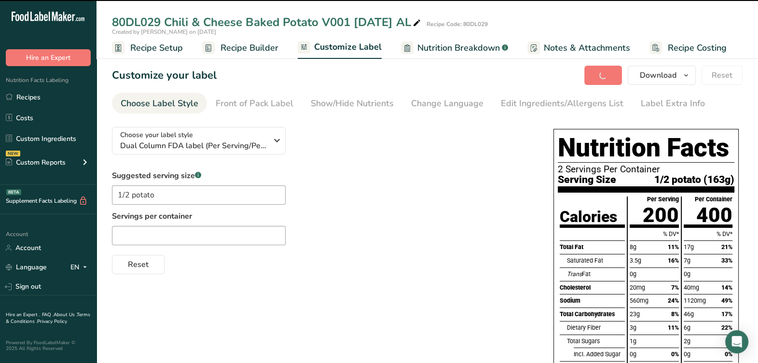
click at [263, 48] on span "Recipe Builder" at bounding box center [250, 48] width 58 height 13
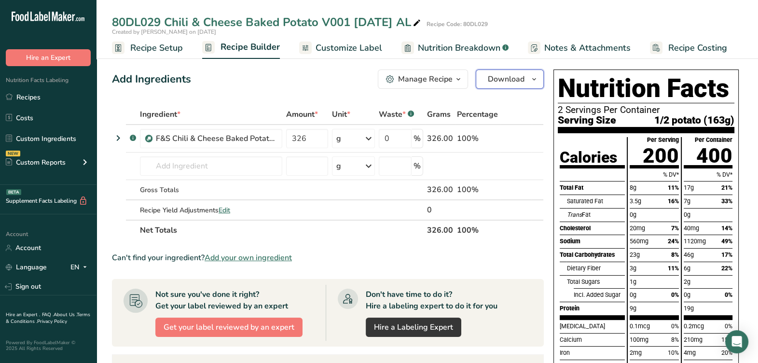
click at [497, 77] on span "Download" at bounding box center [506, 79] width 37 height 12
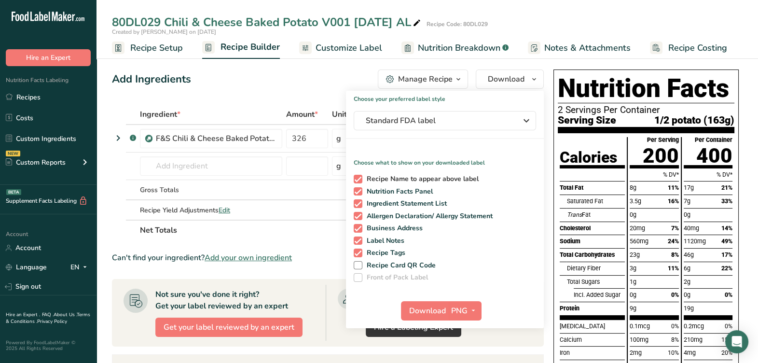
click at [357, 179] on span at bounding box center [358, 179] width 9 height 9
click at [357, 179] on input "Recipe Name to appear above label" at bounding box center [357, 179] width 6 height 6
checkbox input "false"
click at [357, 208] on div "Recipe Name to appear above label Nutrition Facts Panel Ingredient Statement Li…" at bounding box center [445, 226] width 198 height 111
click at [358, 220] on span at bounding box center [358, 216] width 9 height 9
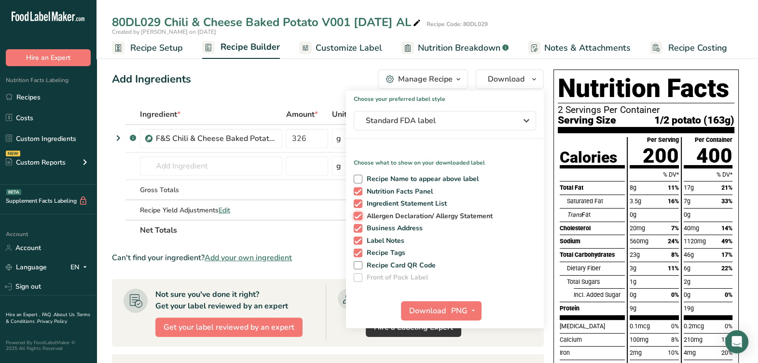
click at [358, 219] on input "Allergen Declaration/ Allergy Statement" at bounding box center [357, 216] width 6 height 6
checkbox input "false"
click at [357, 203] on span at bounding box center [358, 203] width 9 height 9
click at [357, 203] on input "Ingredient Statement List" at bounding box center [357, 203] width 6 height 6
checkbox input "false"
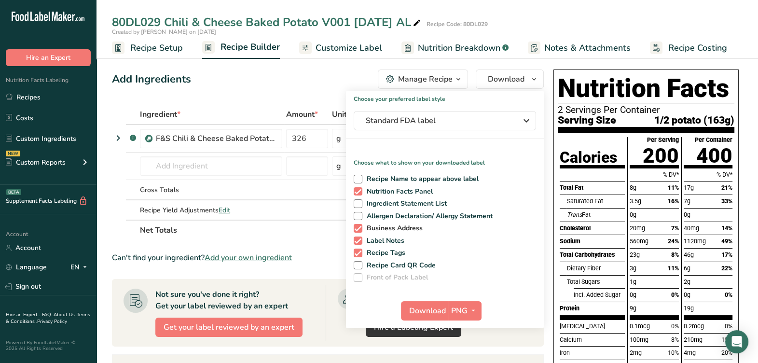
click at [360, 228] on span at bounding box center [358, 228] width 9 height 9
click at [360, 228] on input "Business Address" at bounding box center [357, 228] width 6 height 6
checkbox input "false"
drag, startPoint x: 360, startPoint y: 240, endPoint x: 365, endPoint y: 261, distance: 21.8
click at [360, 239] on span at bounding box center [358, 241] width 9 height 9
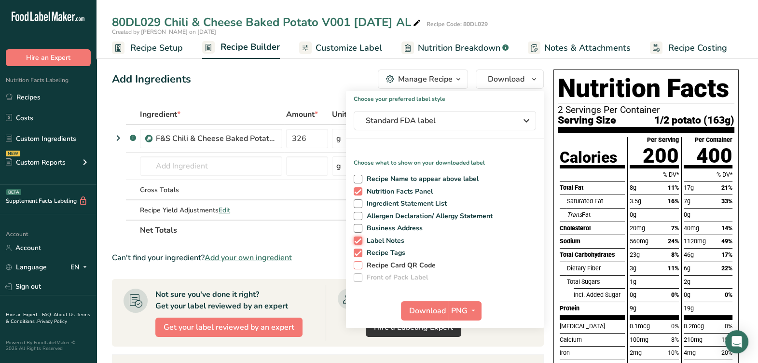
click at [360, 239] on input "Label Notes" at bounding box center [357, 241] width 6 height 6
checkbox input "false"
click at [363, 253] on span "Recipe Tags" at bounding box center [384, 253] width 43 height 9
click at [360, 253] on input "Recipe Tags" at bounding box center [357, 253] width 6 height 6
checkbox input "false"
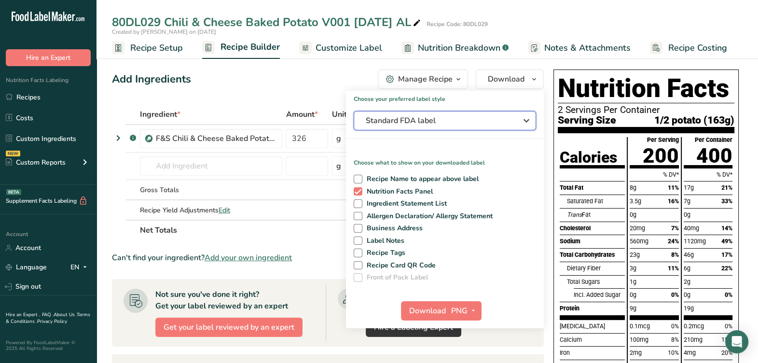
click at [422, 126] on button "Standard FDA label" at bounding box center [445, 120] width 182 height 19
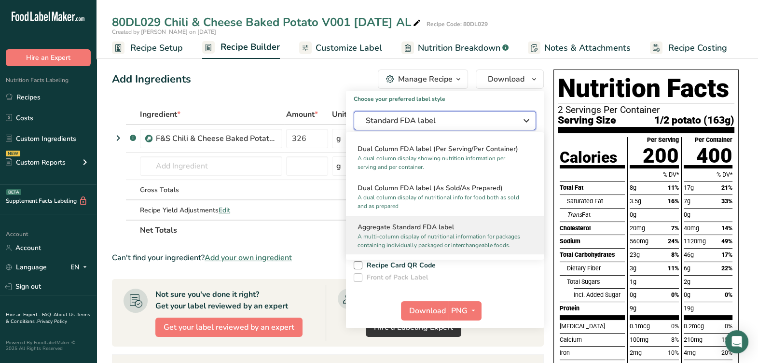
scroll to position [120, 0]
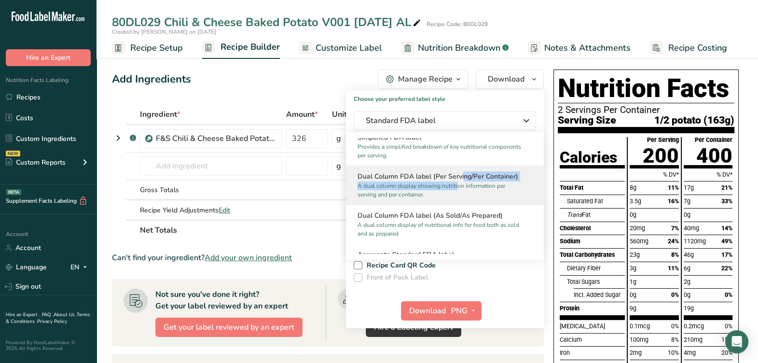
click at [431, 180] on h2 "Dual Column FDA label (Per Serving/Per Container)" at bounding box center [445, 176] width 175 height 10
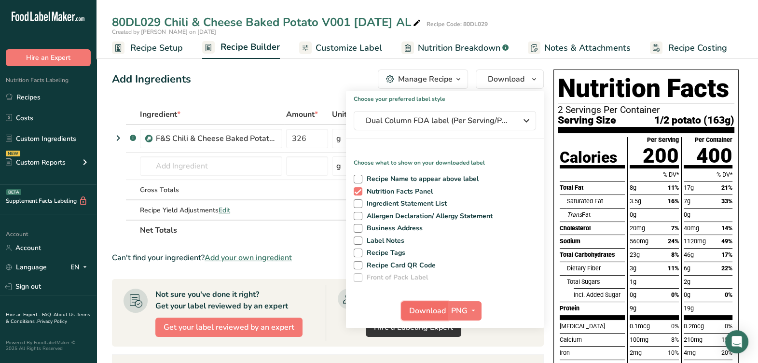
click at [428, 315] on span "Download" at bounding box center [427, 311] width 37 height 12
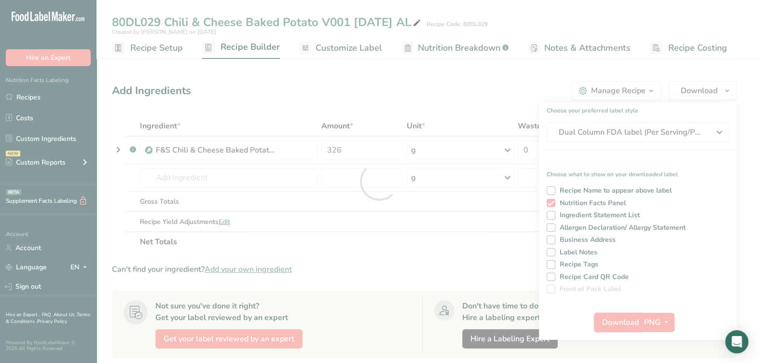
scroll to position [0, 0]
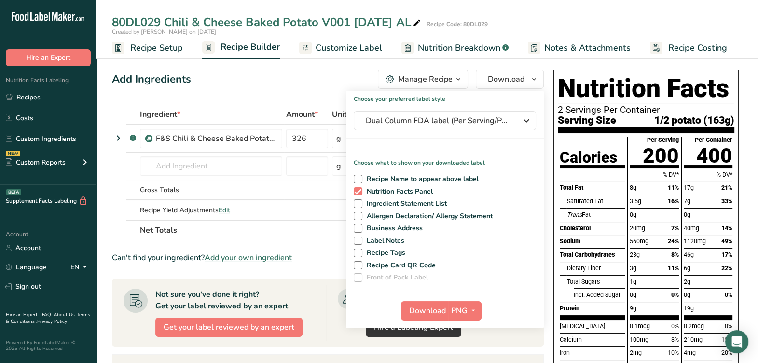
click at [228, 104] on div "Add Ingredients Manage Recipe Delete Recipe Duplicate Recipe Scale Recipe Save …" at bounding box center [331, 329] width 438 height 527
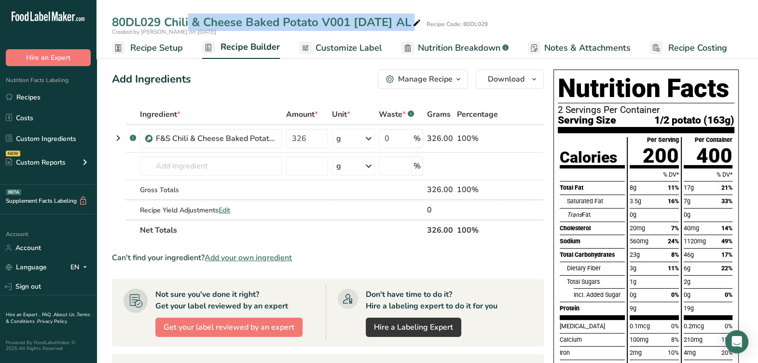
drag, startPoint x: 112, startPoint y: 19, endPoint x: 430, endPoint y: 21, distance: 317.2
click at [430, 21] on div "80DL029 Chili & Cheese Baked Potato V001 8-25-25 AL Recipe Code: 80DL029" at bounding box center [428, 22] width 662 height 17
drag, startPoint x: 430, startPoint y: 21, endPoint x: 384, endPoint y: 22, distance: 45.4
copy div "80DL029 Chili & Cheese Baked Potato V001 [DATE] AL"
click at [323, 23] on div "80DL029 Chili & Cheese Baked Potato V001 [DATE] AL" at bounding box center [267, 22] width 311 height 17
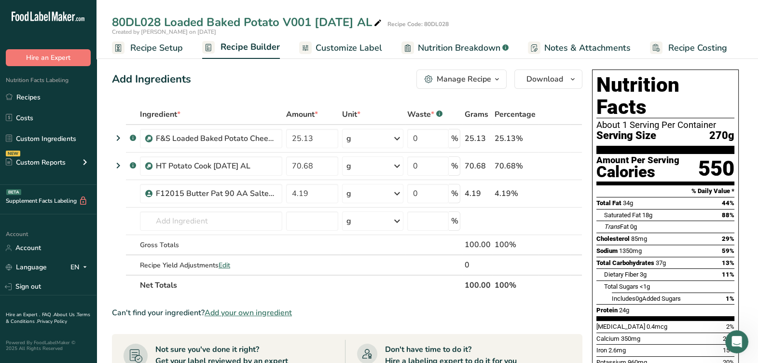
click at [157, 43] on span "Recipe Setup" at bounding box center [156, 48] width 53 height 13
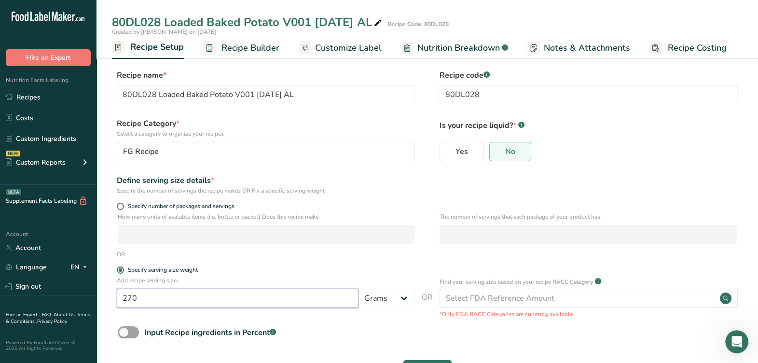
click at [176, 306] on input "270" at bounding box center [238, 298] width 242 height 19
type input "269"
click at [328, 310] on div "Add recipe serving size.. 269 Grams kg mg mcg lb oz l mL fl oz tbsp tsp cup qt …" at bounding box center [266, 294] width 298 height 37
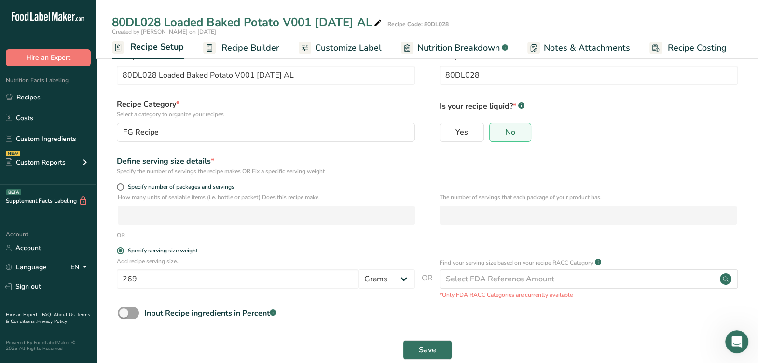
scroll to position [37, 0]
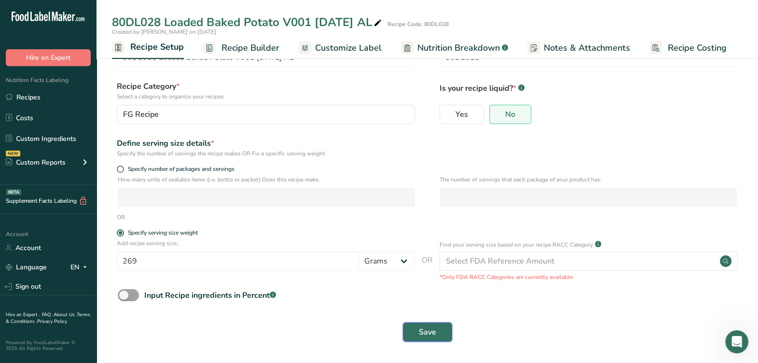
click at [439, 329] on button "Save" at bounding box center [427, 331] width 49 height 19
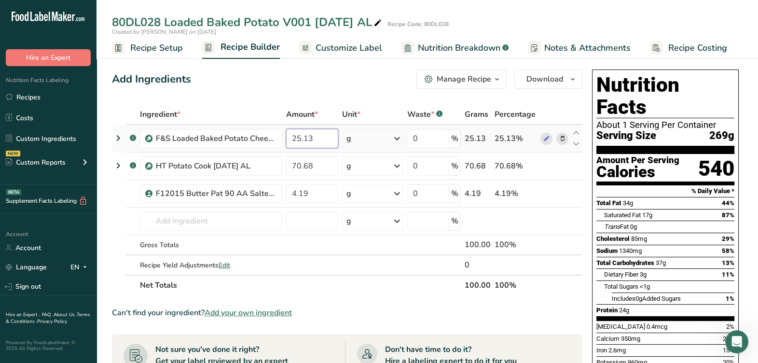
click at [322, 136] on input "25.13" at bounding box center [312, 138] width 52 height 19
type input "24.18"
click at [316, 167] on div "Ingredient * Amount * Unit * Waste * .a-a{fill:#347362;}.b-a{fill:#fff;} Grams …" at bounding box center [347, 199] width 471 height 191
type input "71.79"
click at [322, 185] on div "Ingredient * Amount * Unit * Waste * .a-a{fill:#347362;}.b-a{fill:#fff;} Grams …" at bounding box center [347, 199] width 471 height 191
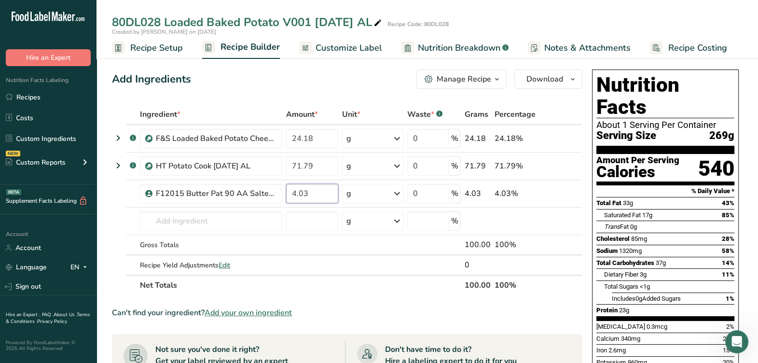
type input "4.03"
click at [409, 287] on div "Ingredient * Amount * Unit * Waste * .a-a{fill:#347362;}.b-a{fill:#fff;} Grams …" at bounding box center [347, 199] width 471 height 191
click at [365, 44] on span "Customize Label" at bounding box center [349, 48] width 67 height 13
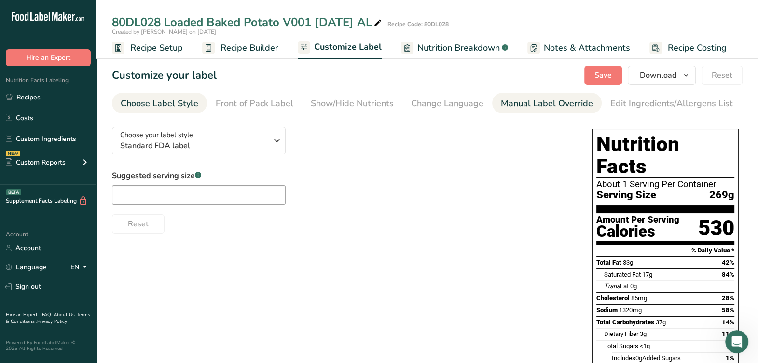
click at [543, 106] on div "Manual Label Override" at bounding box center [547, 103] width 92 height 13
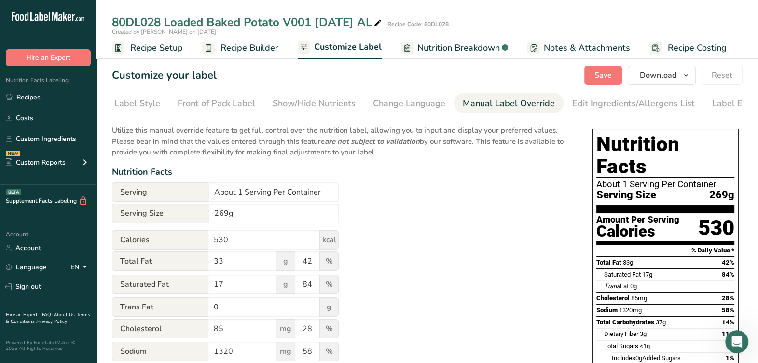
scroll to position [0, 70]
click at [242, 210] on input "269g" at bounding box center [274, 213] width 130 height 19
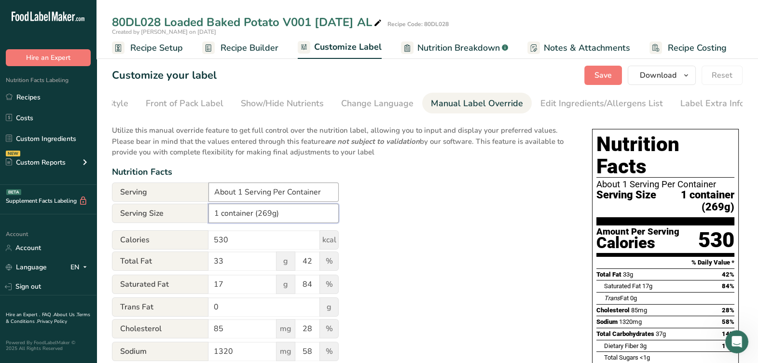
type input "1 container (269g)"
click at [277, 193] on input "About 1 Serving Per Container" at bounding box center [274, 191] width 130 height 19
type input "1 serving per container"
click at [403, 184] on div "Utilize this manual override feature to get full control over the nutrition lab…" at bounding box center [342, 355] width 461 height 473
click at [611, 72] on span "Save" at bounding box center [603, 76] width 17 height 12
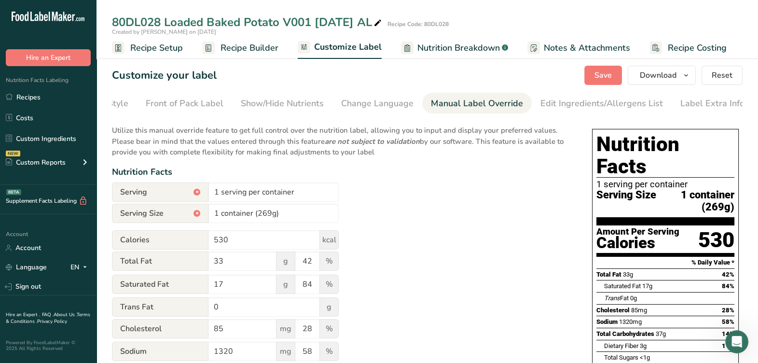
click at [235, 47] on span "Recipe Builder" at bounding box center [250, 48] width 58 height 13
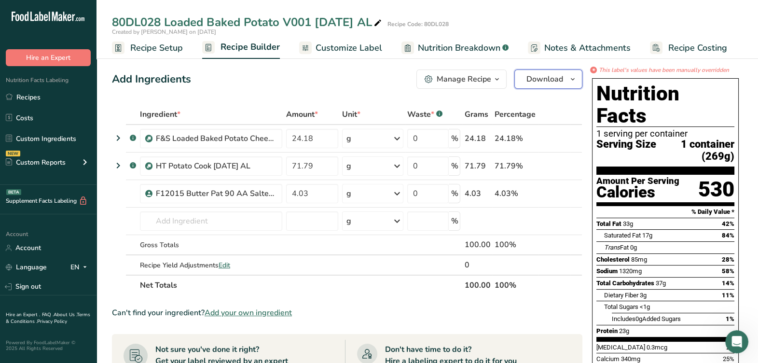
click at [539, 85] on button "Download" at bounding box center [549, 79] width 68 height 19
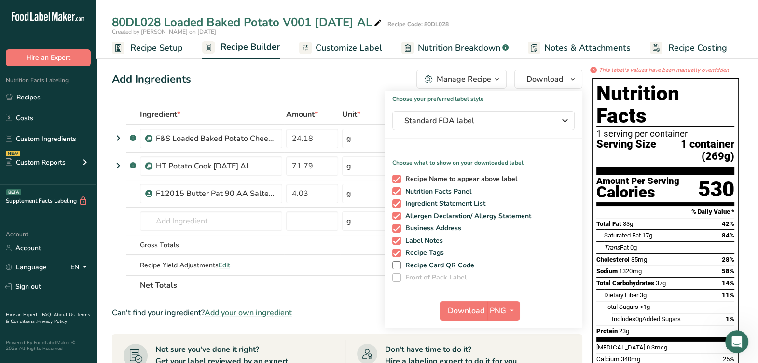
click at [395, 180] on span at bounding box center [396, 179] width 9 height 9
click at [395, 180] on input "Recipe Name to appear above label" at bounding box center [395, 179] width 6 height 6
checkbox input "false"
click at [396, 208] on div "Recipe Name to appear above label Nutrition Facts Panel Ingredient Statement Li…" at bounding box center [484, 226] width 198 height 111
click at [396, 216] on span at bounding box center [396, 216] width 9 height 9
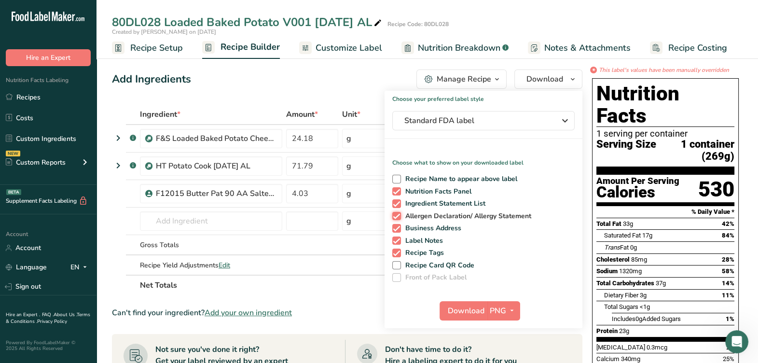
click at [396, 216] on input "Allergen Declaration/ Allergy Statement" at bounding box center [395, 216] width 6 height 6
checkbox input "false"
drag, startPoint x: 396, startPoint y: 205, endPoint x: 403, endPoint y: 216, distance: 12.6
click at [396, 205] on span at bounding box center [396, 203] width 9 height 9
click at [396, 205] on input "Ingredient Statement List" at bounding box center [395, 203] width 6 height 6
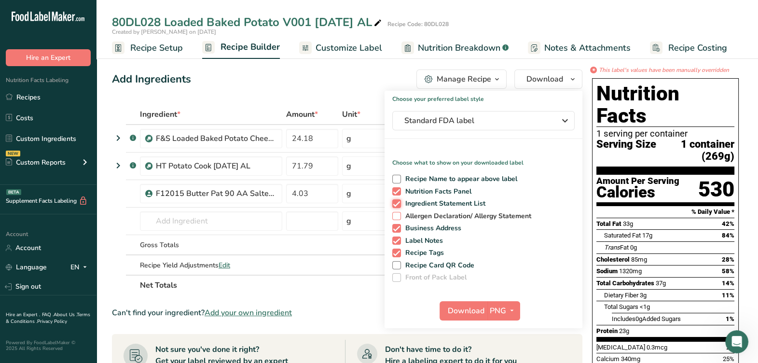
checkbox input "false"
click at [398, 231] on span at bounding box center [396, 228] width 9 height 9
click at [398, 231] on input "Business Address" at bounding box center [395, 228] width 6 height 6
checkbox input "false"
drag, startPoint x: 399, startPoint y: 240, endPoint x: 393, endPoint y: 248, distance: 9.7
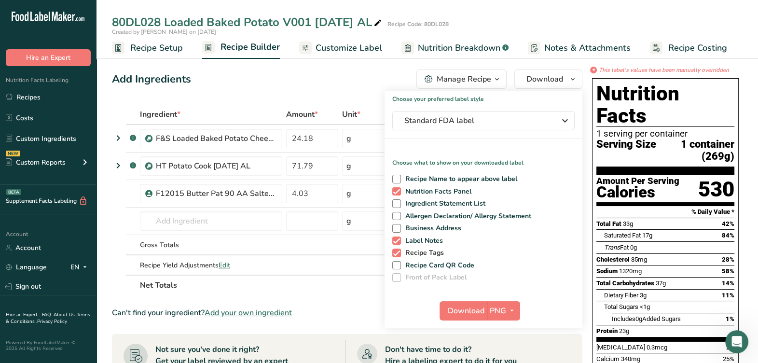
click at [399, 240] on span at bounding box center [396, 241] width 9 height 9
click at [399, 240] on input "Label Notes" at bounding box center [395, 241] width 6 height 6
checkbox input "false"
click at [394, 251] on span at bounding box center [396, 253] width 9 height 9
click at [394, 251] on input "Recipe Tags" at bounding box center [395, 253] width 6 height 6
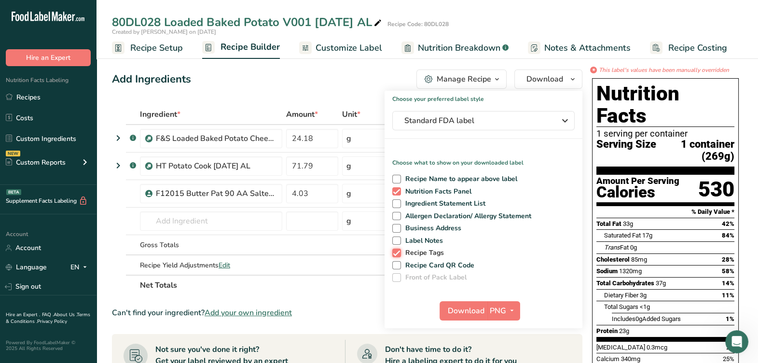
checkbox input "false"
click at [452, 310] on span "Download" at bounding box center [466, 311] width 37 height 12
click at [174, 88] on div "Add Ingredients Manage Recipe Delete Recipe Duplicate Recipe Scale Recipe Save …" at bounding box center [347, 79] width 471 height 19
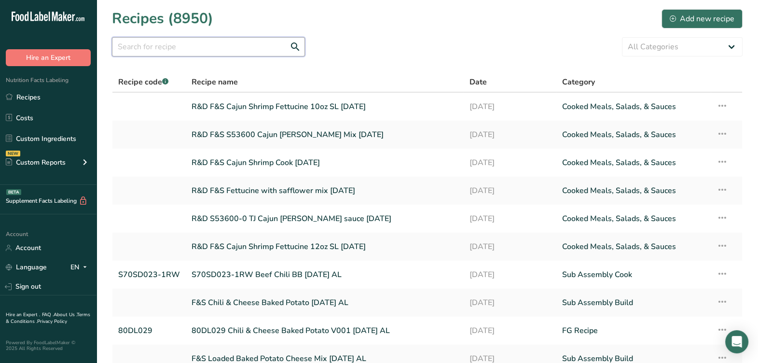
click at [243, 50] on input "text" at bounding box center [208, 46] width 193 height 19
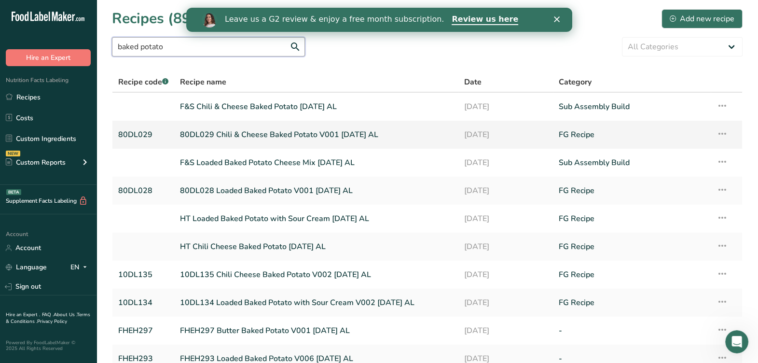
type input "baked potato"
click at [265, 138] on link "80DL029 Chili & Cheese Baked Potato V001 [DATE] AL" at bounding box center [316, 135] width 272 height 20
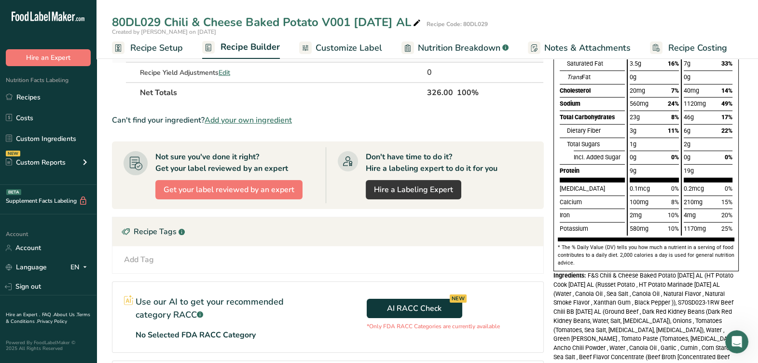
scroll to position [242, 0]
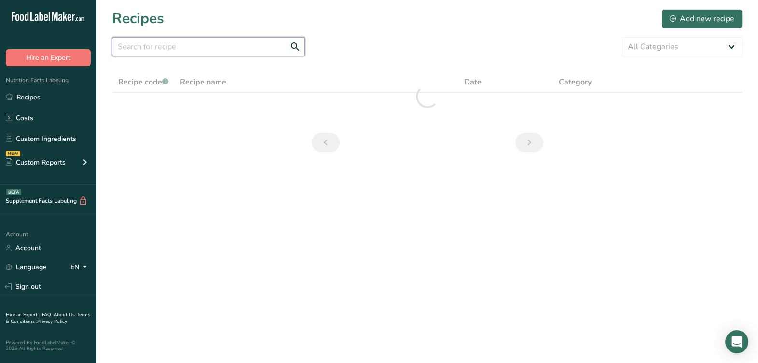
click at [220, 51] on input "text" at bounding box center [208, 46] width 193 height 19
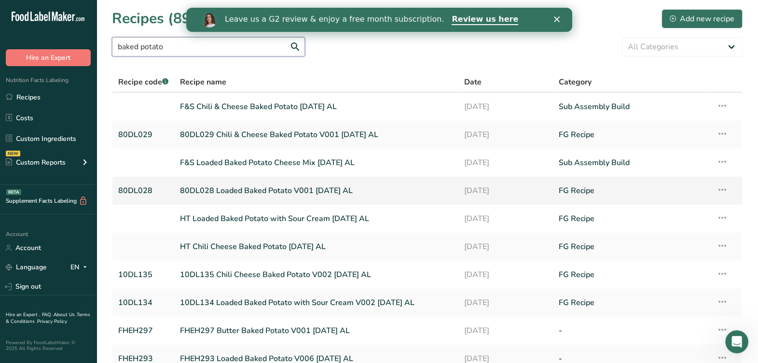
type input "baked potato"
click at [270, 191] on link "80DL028 Loaded Baked Potato V001 [DATE] AL" at bounding box center [316, 191] width 272 height 20
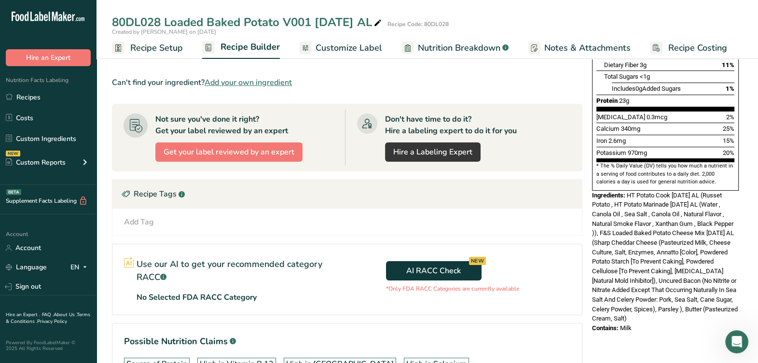
scroll to position [241, 0]
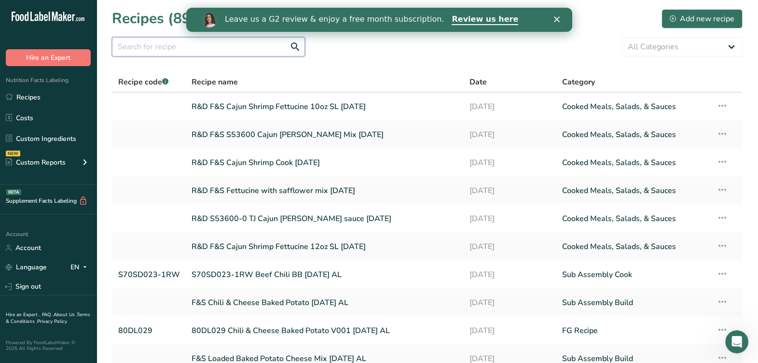
click at [210, 53] on input "text" at bounding box center [208, 46] width 193 height 19
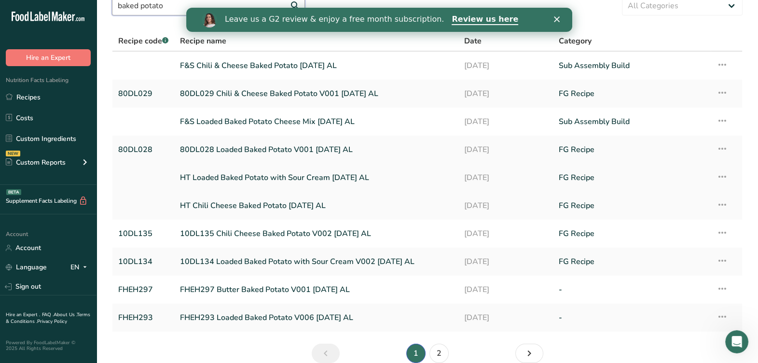
scroll to position [60, 0]
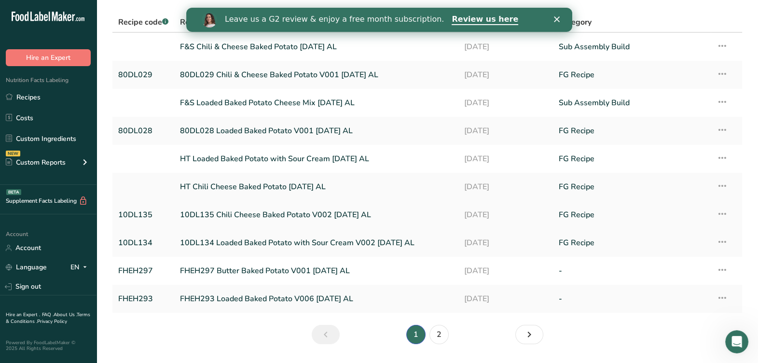
type input "baked potato"
click at [268, 216] on link "10DL135 Chili Cheese Baked Potato V002 [DATE] AL" at bounding box center [316, 215] width 272 height 20
